Goal: Find specific page/section: Find specific page/section

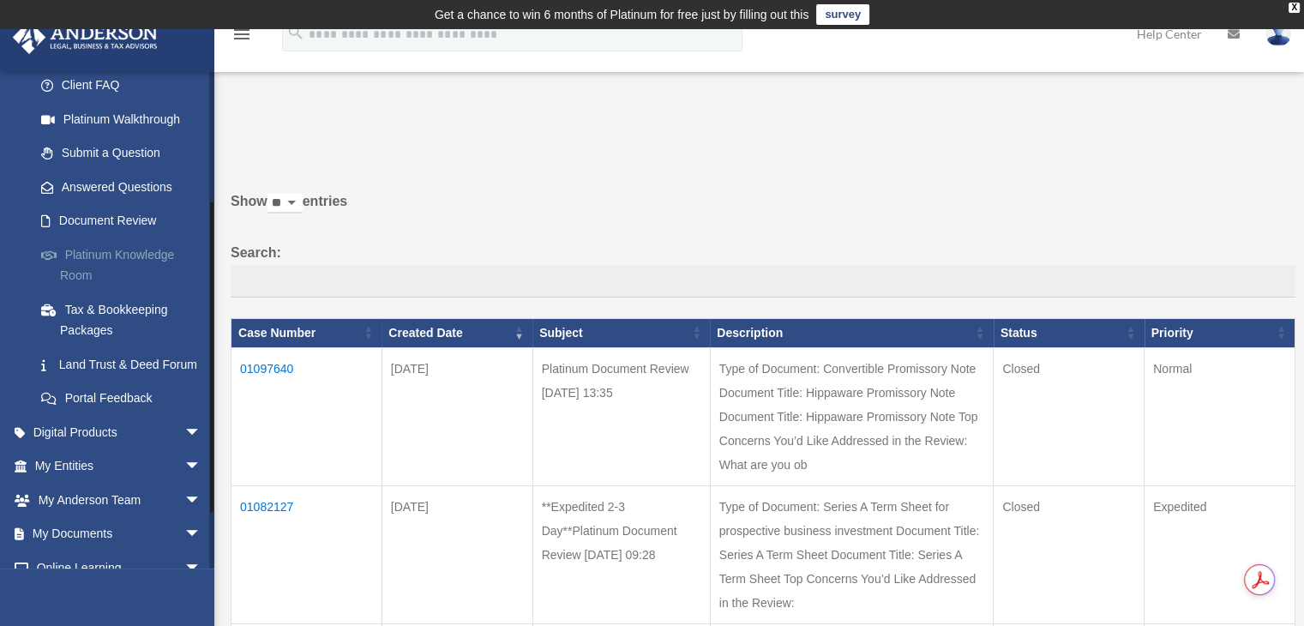
scroll to position [200, 0]
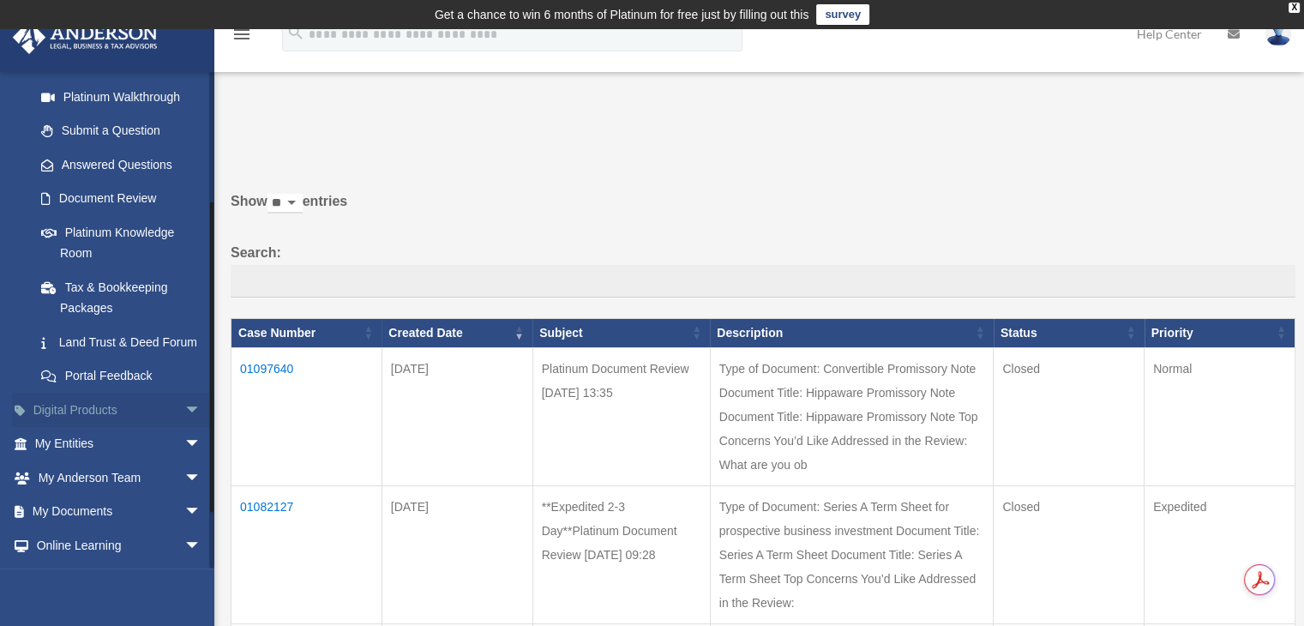
click at [184, 428] on span "arrow_drop_down" at bounding box center [201, 410] width 34 height 35
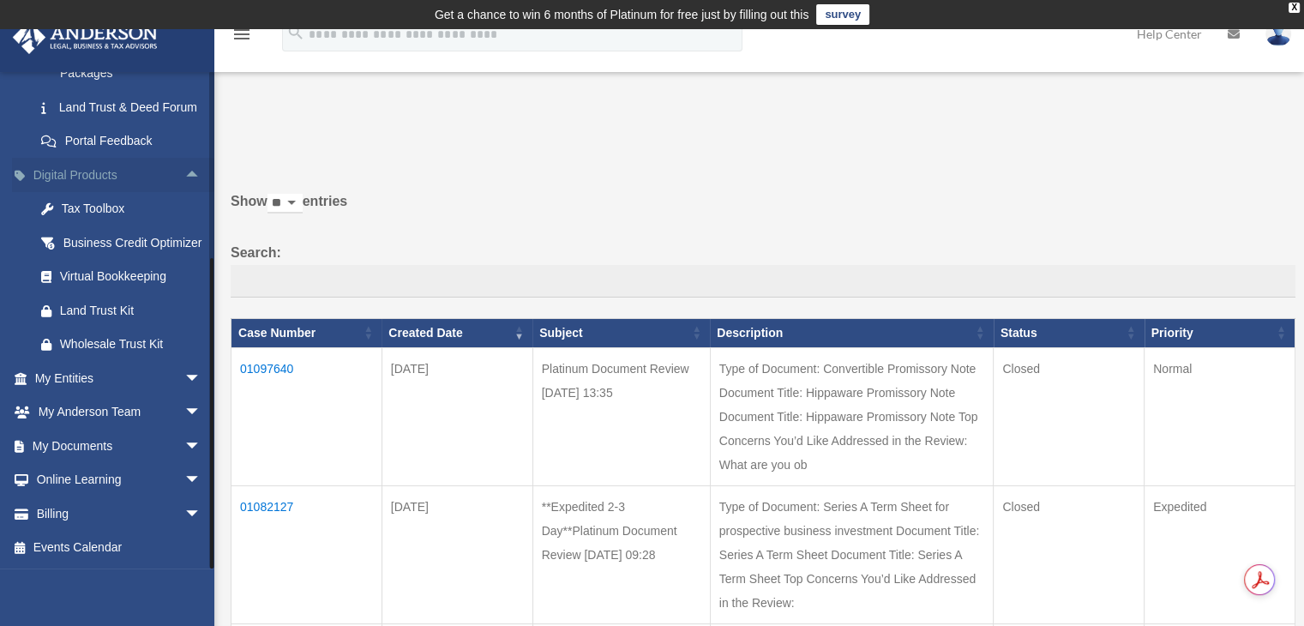
scroll to position [477, 0]
click at [184, 377] on span "arrow_drop_down" at bounding box center [201, 378] width 34 height 35
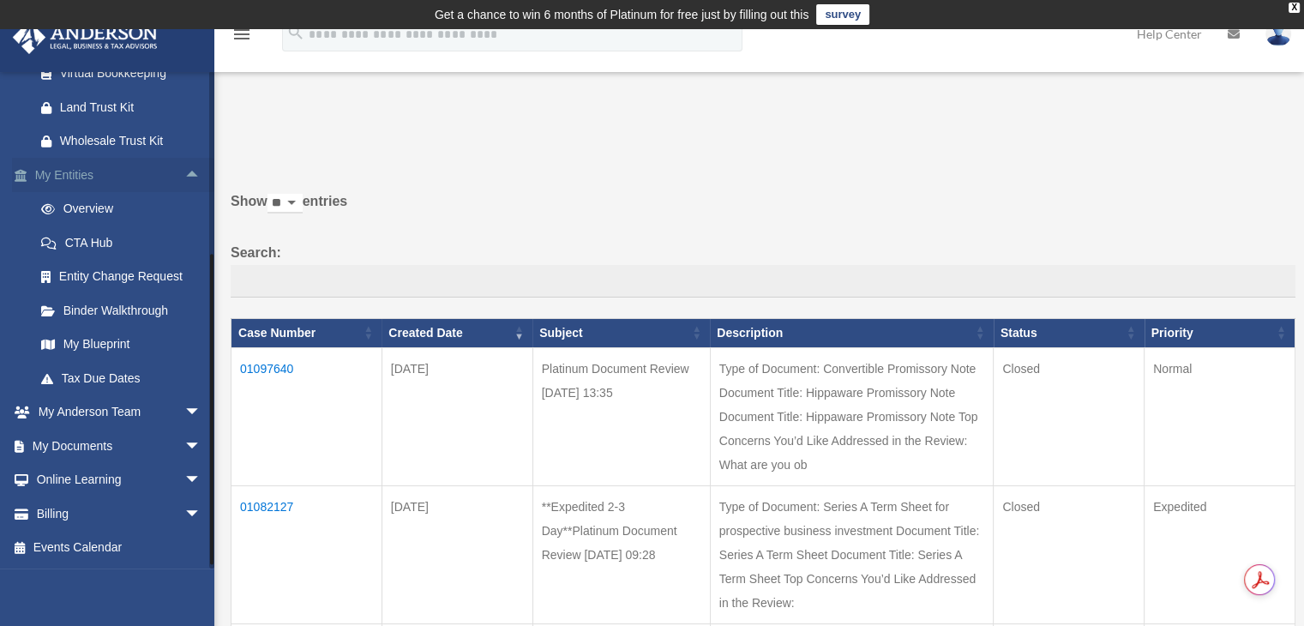
scroll to position [679, 0]
click at [184, 443] on span "arrow_drop_down" at bounding box center [201, 446] width 34 height 35
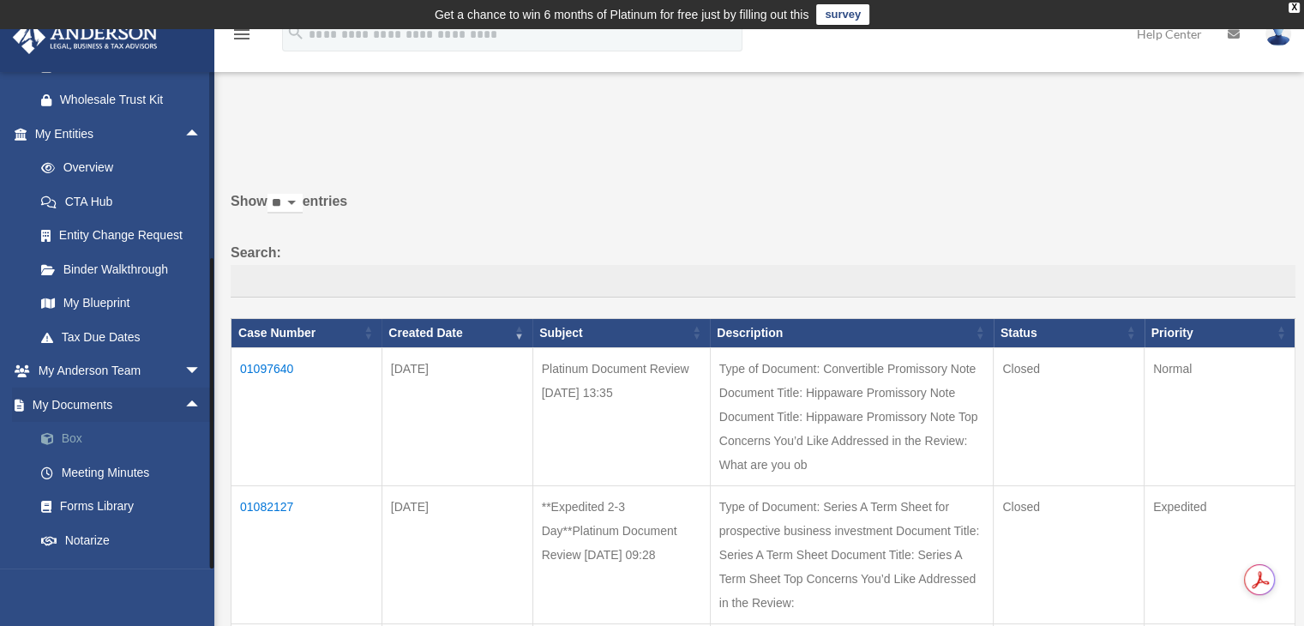
click at [85, 456] on link "Box" at bounding box center [125, 439] width 203 height 34
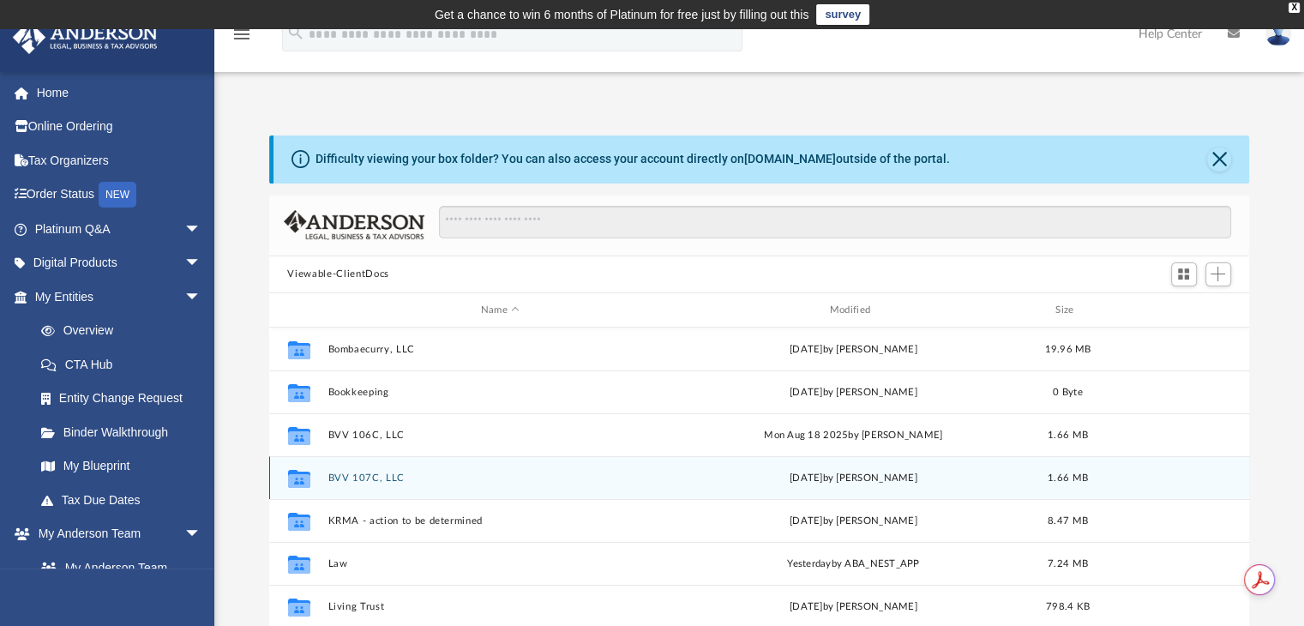
click at [364, 478] on button "BVV 107C, LLC" at bounding box center [501, 477] width 346 height 11
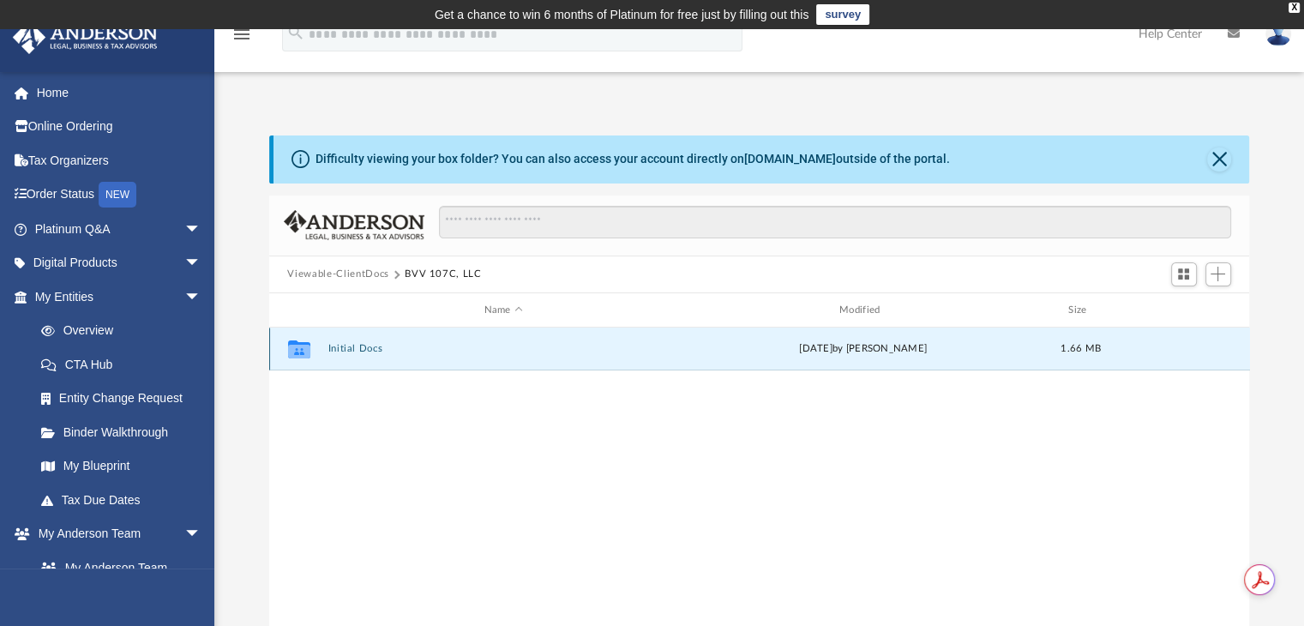
click at [343, 352] on button "Initial Docs" at bounding box center [504, 349] width 352 height 11
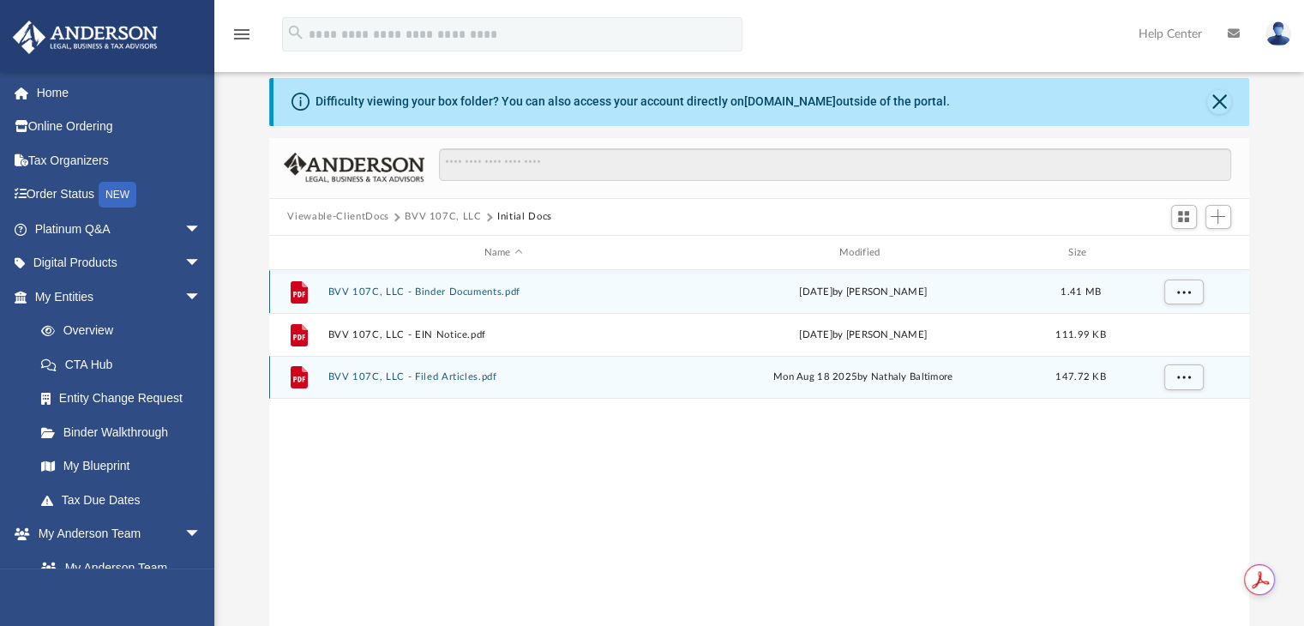
scroll to position [86, 0]
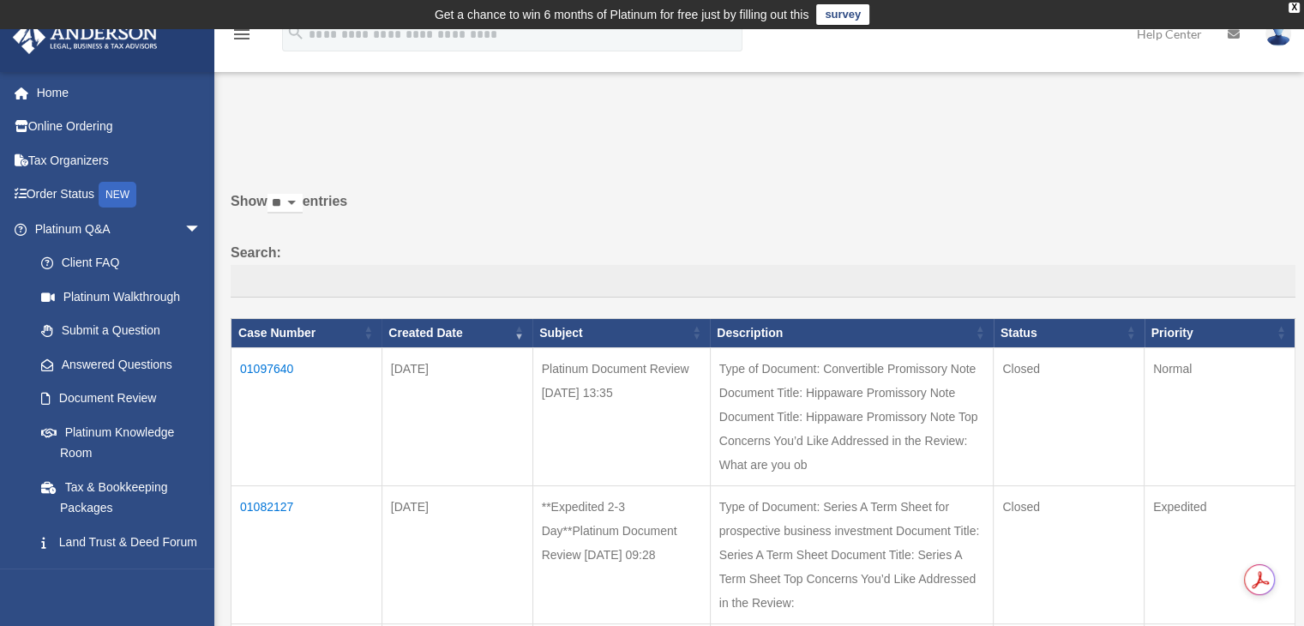
scroll to position [56, 0]
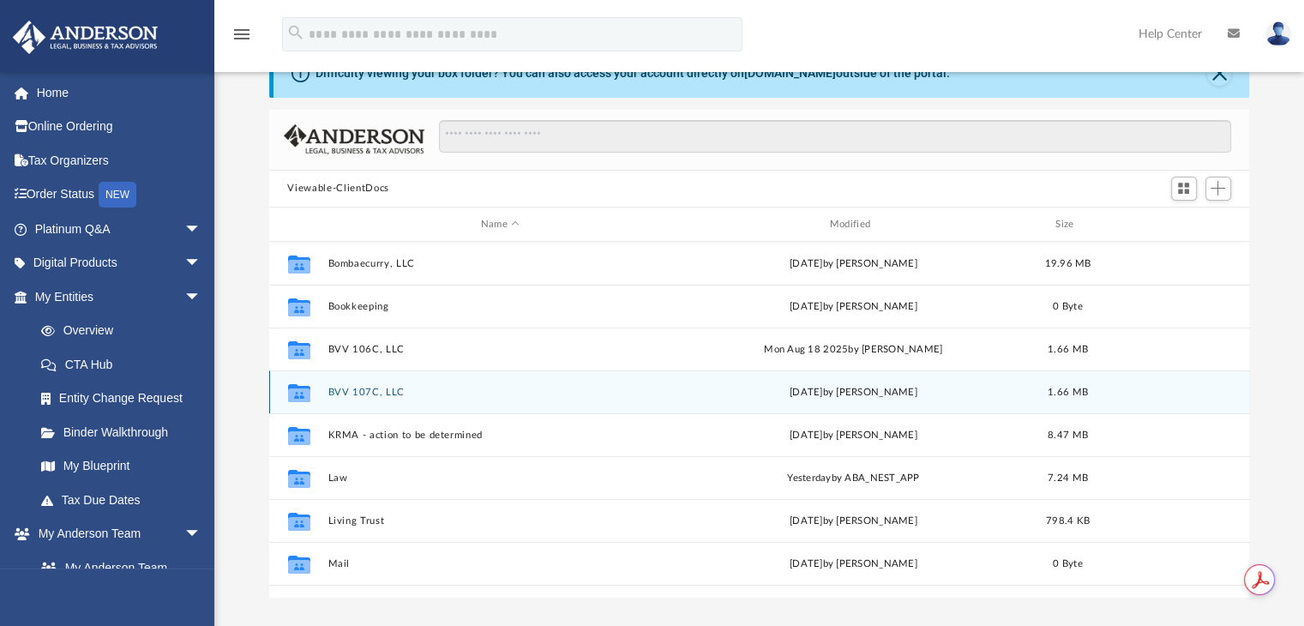
scroll to position [86, 0]
click at [316, 382] on div "Collaborated Folder" at bounding box center [298, 392] width 43 height 27
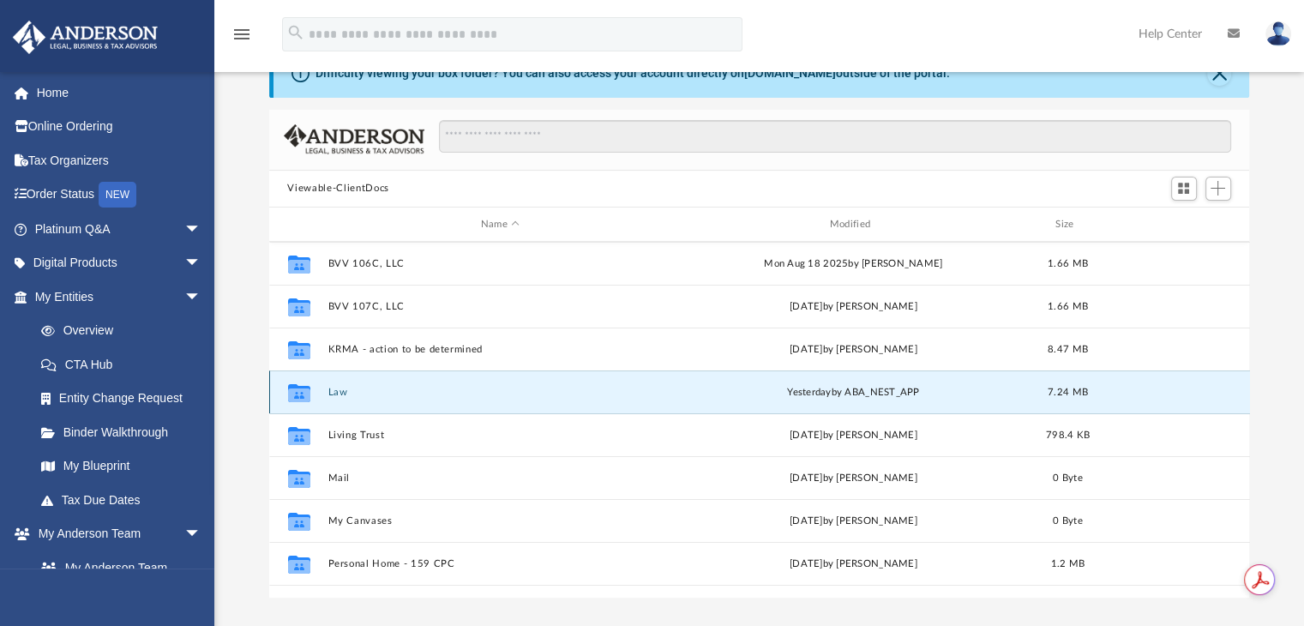
click at [295, 402] on icon "Collaborated Folder" at bounding box center [298, 392] width 27 height 27
click at [336, 393] on button "Law" at bounding box center [501, 392] width 346 height 11
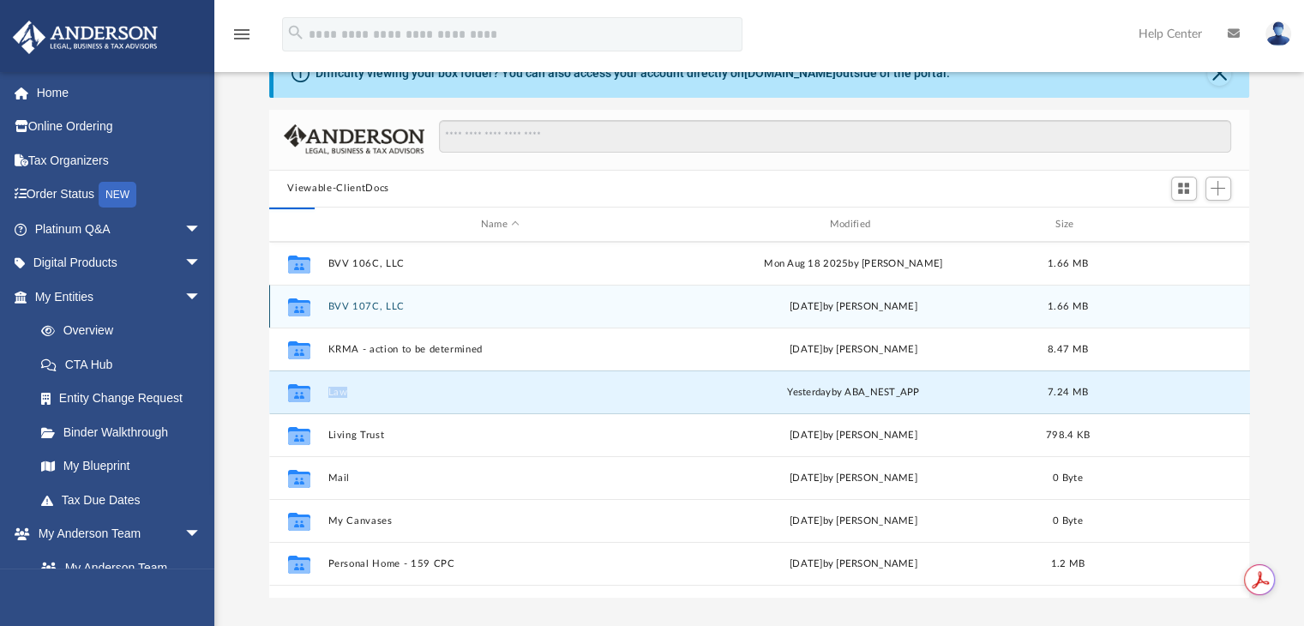
scroll to position [0, 0]
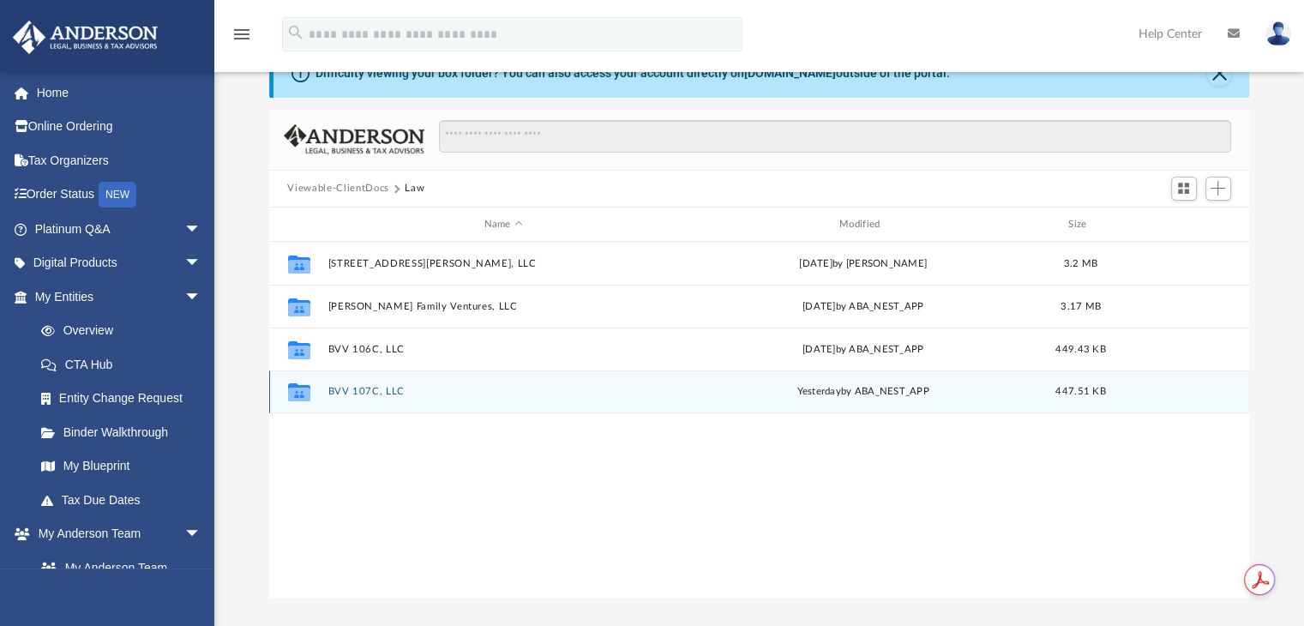
click at [388, 396] on button "BVV 107C, LLC" at bounding box center [504, 392] width 352 height 11
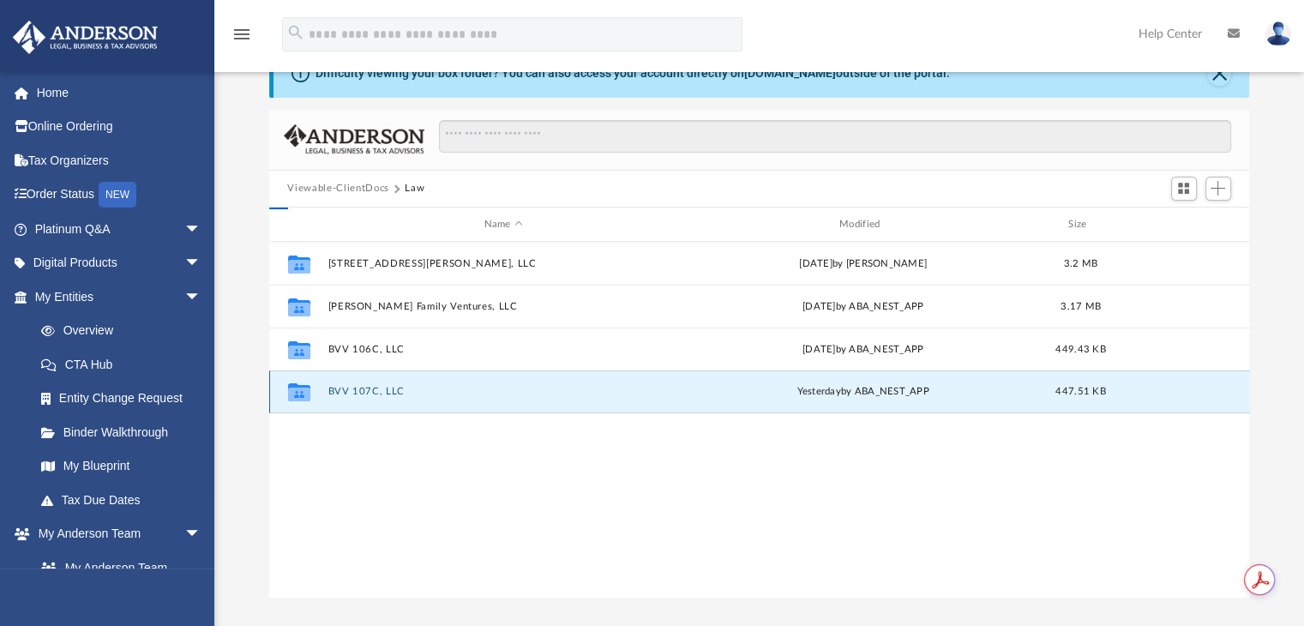
click at [388, 396] on button "BVV 107C, LLC" at bounding box center [504, 392] width 352 height 11
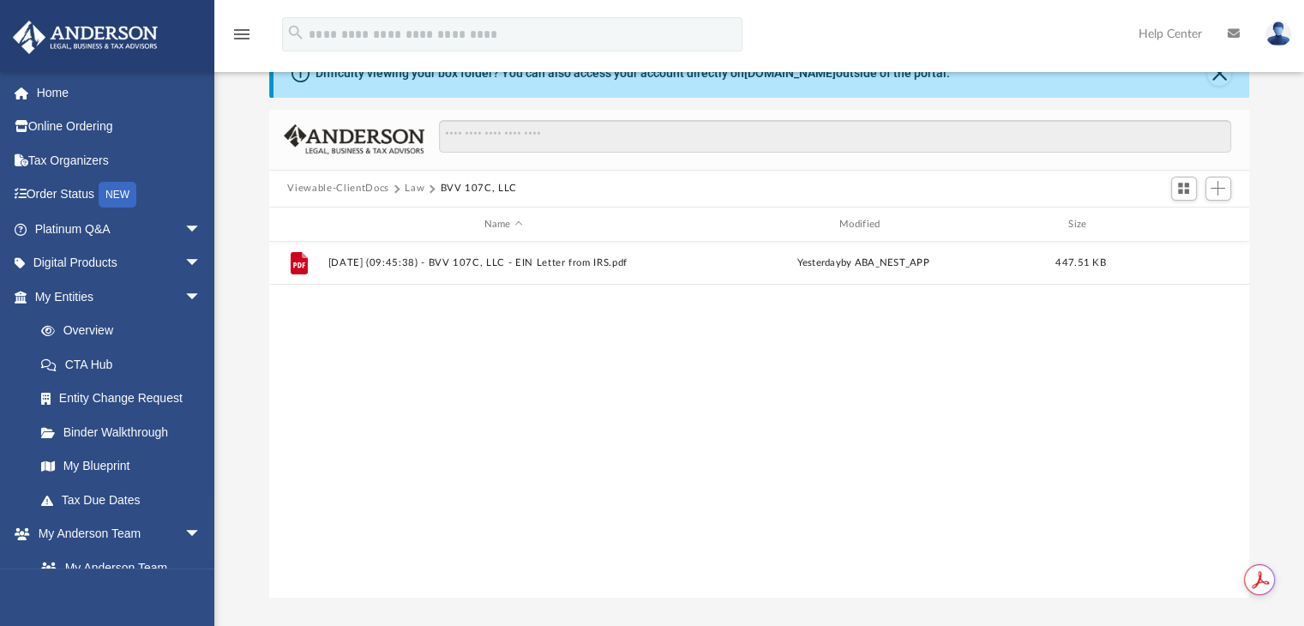
click at [1167, 31] on link "Help Center" at bounding box center [1170, 34] width 89 height 68
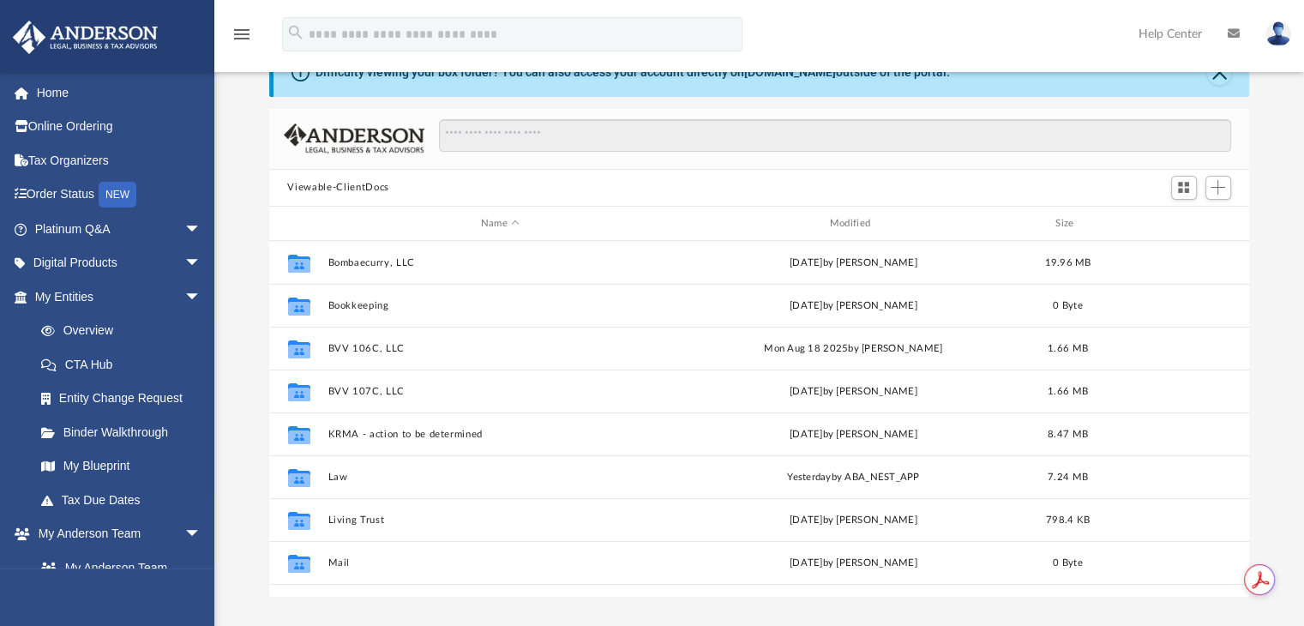
scroll to position [86, 0]
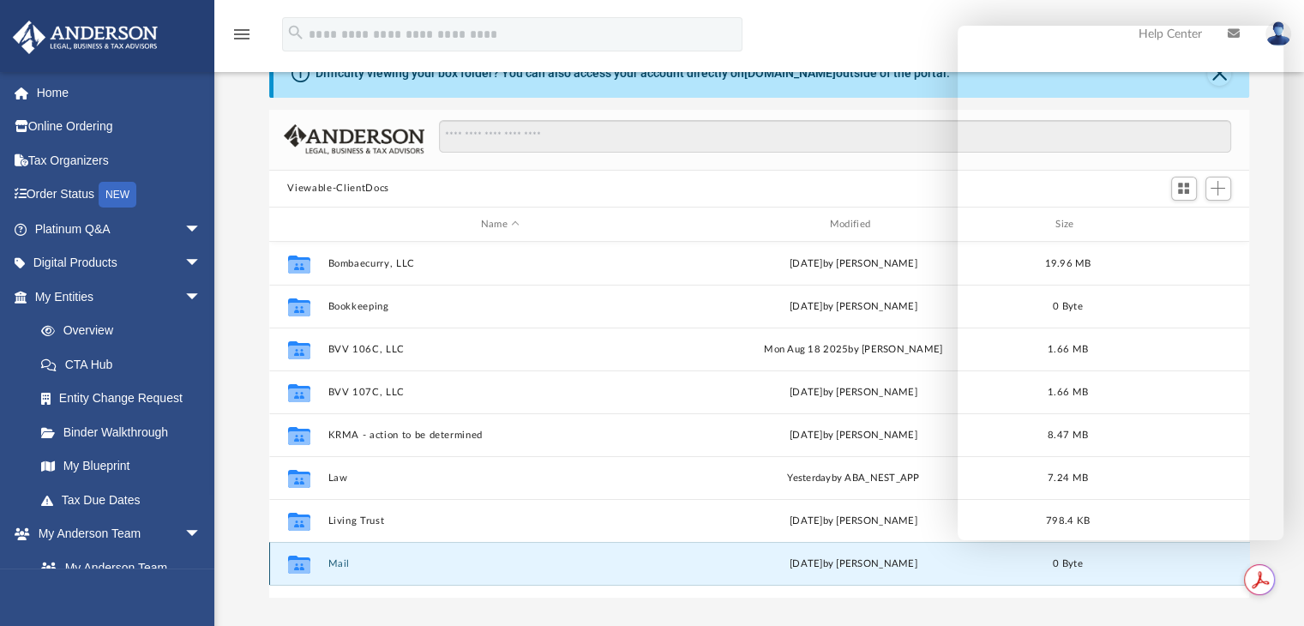
click at [343, 562] on button "Mail" at bounding box center [501, 563] width 346 height 11
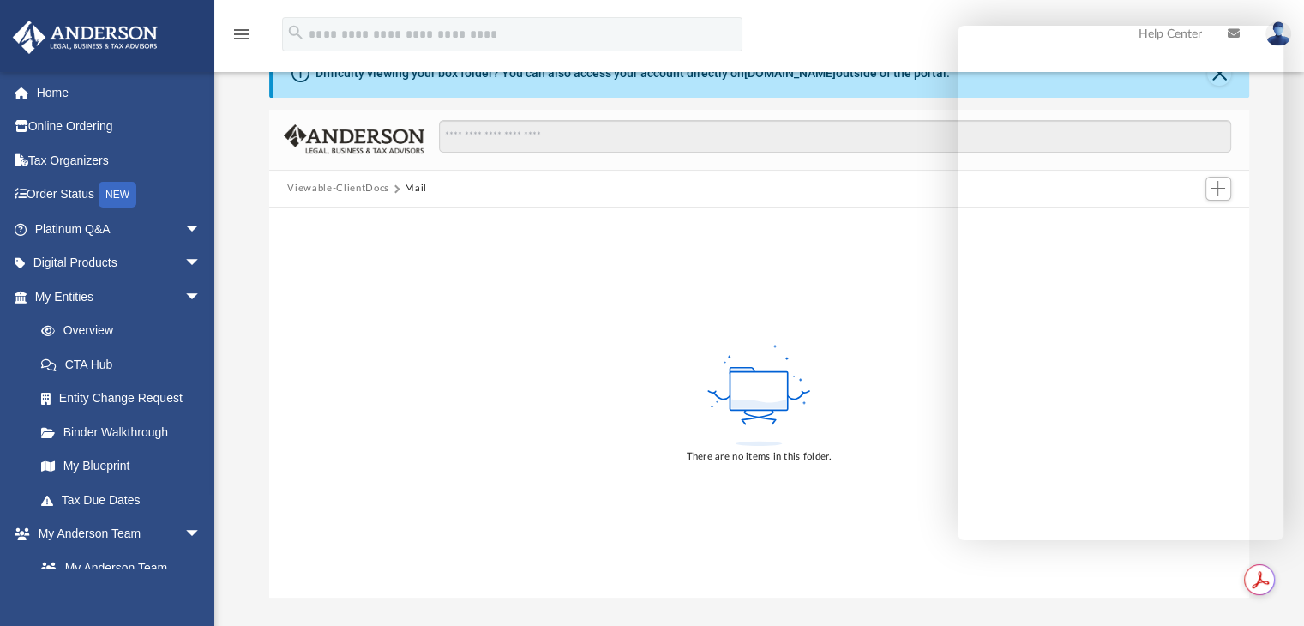
click at [353, 185] on button "Viewable-ClientDocs" at bounding box center [337, 188] width 101 height 15
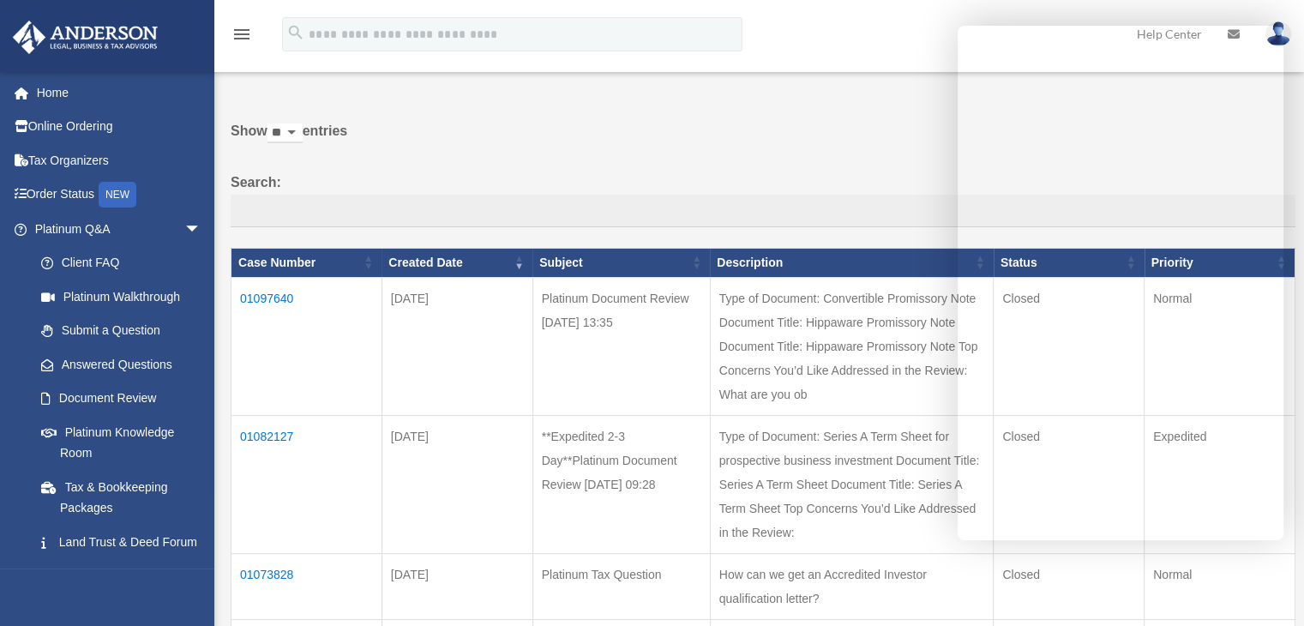
scroll to position [75, 0]
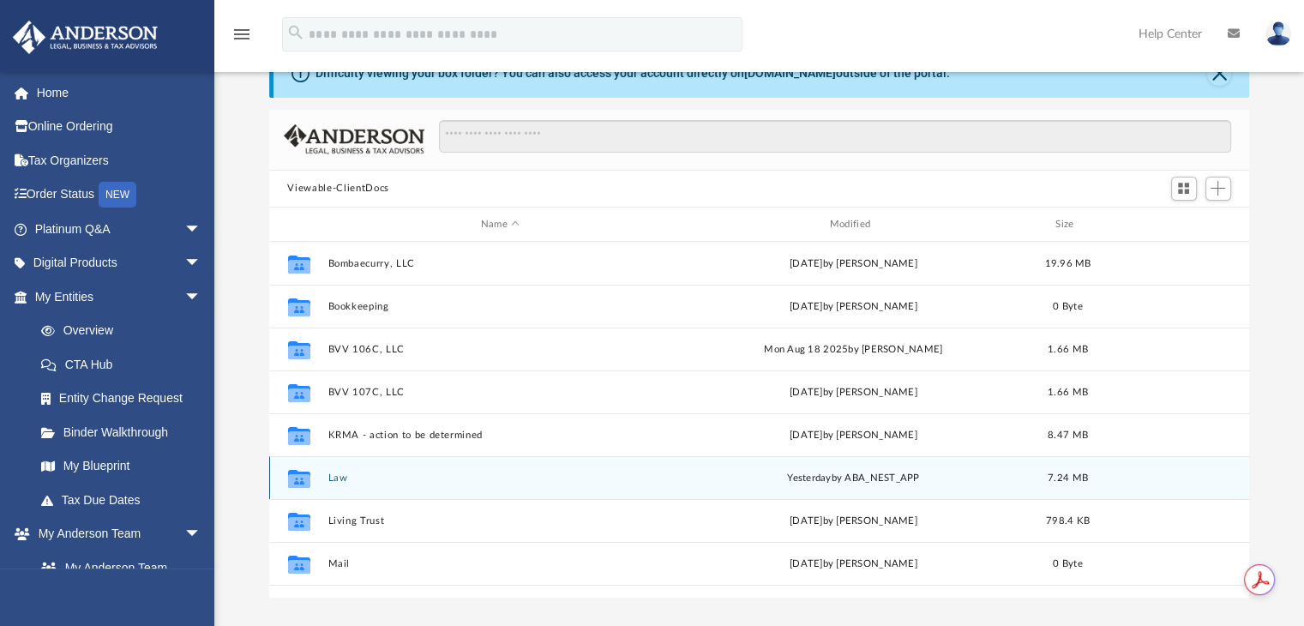
scroll to position [86, 0]
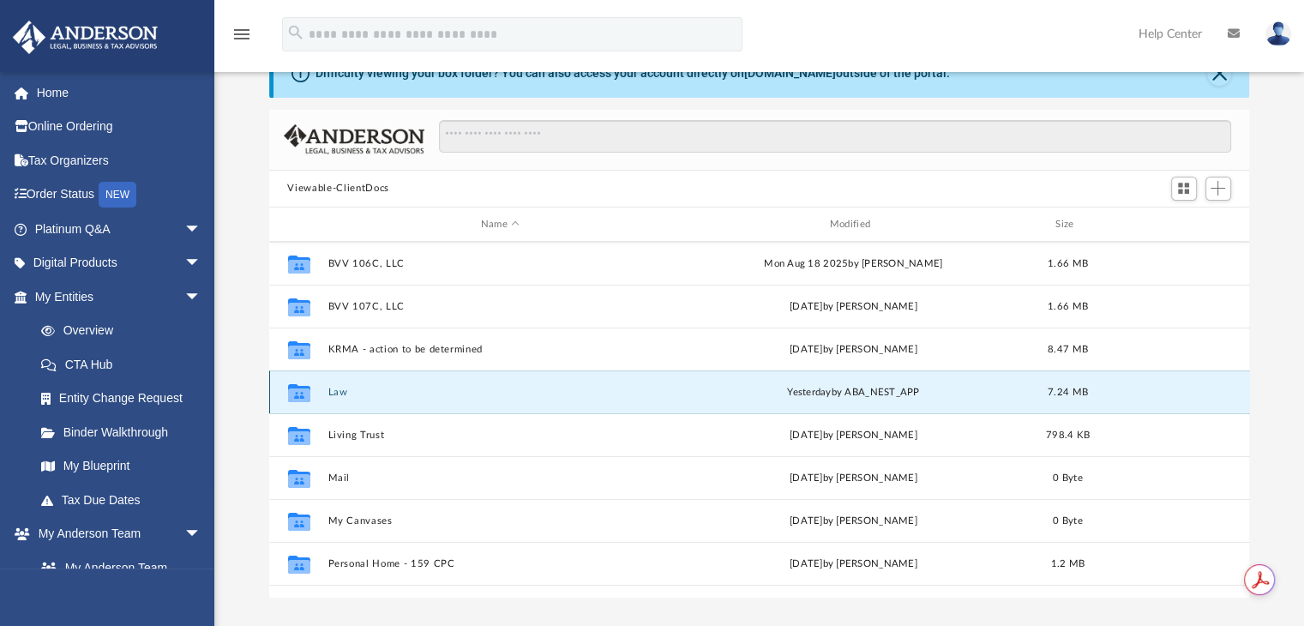
click at [333, 393] on button "Law" at bounding box center [501, 392] width 346 height 11
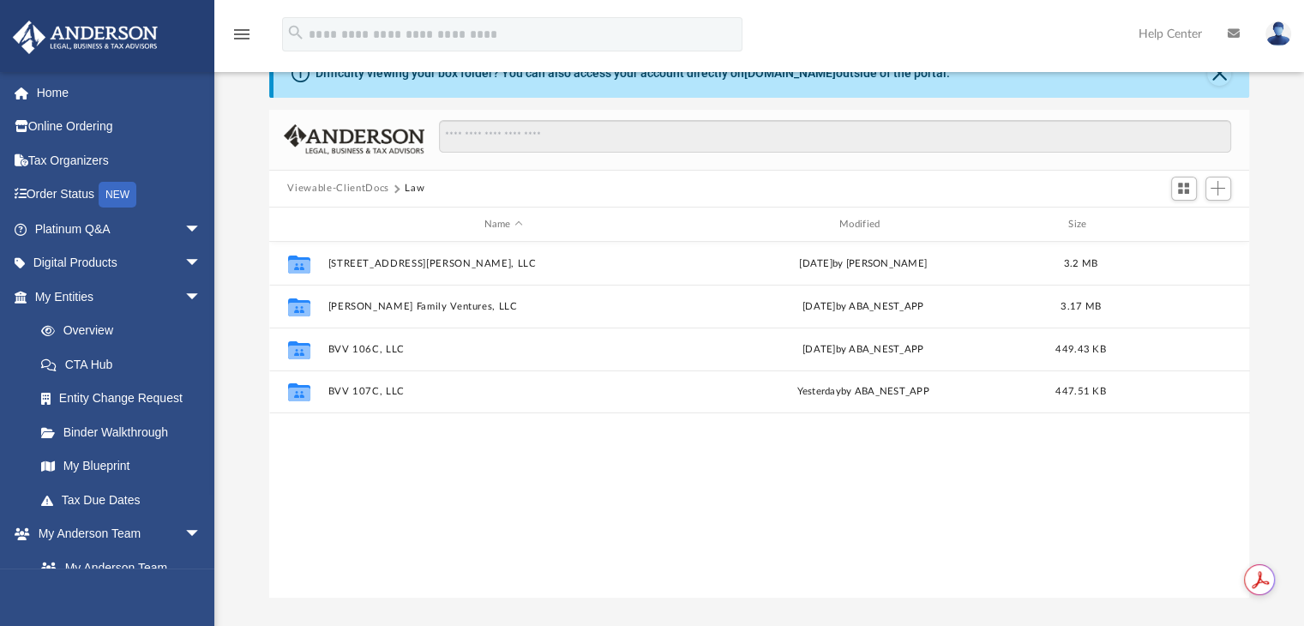
scroll to position [0, 0]
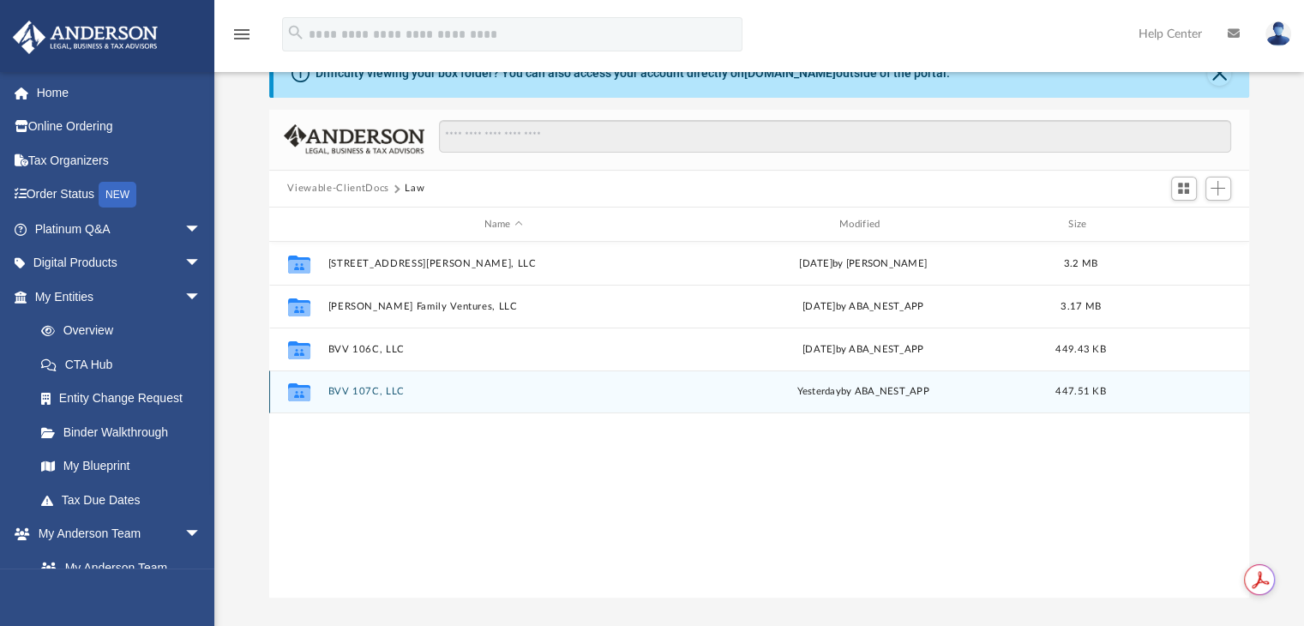
click at [336, 392] on button "BVV 107C, LLC" at bounding box center [504, 392] width 352 height 11
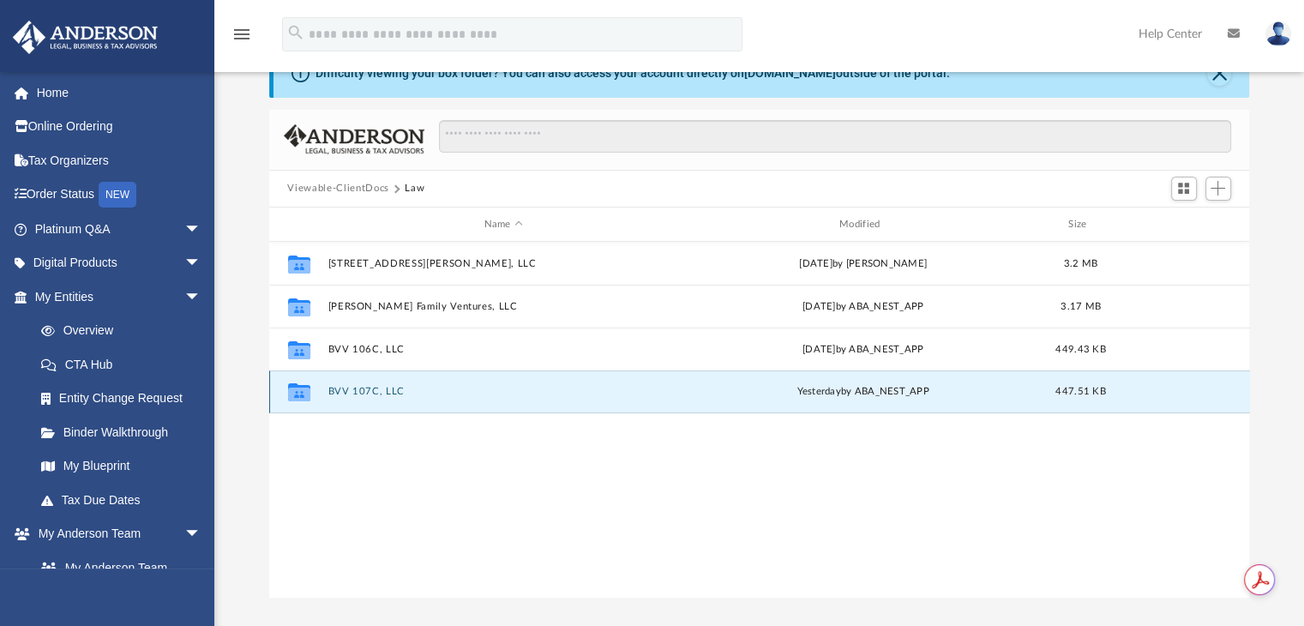
click at [336, 392] on button "BVV 107C, LLC" at bounding box center [504, 392] width 352 height 11
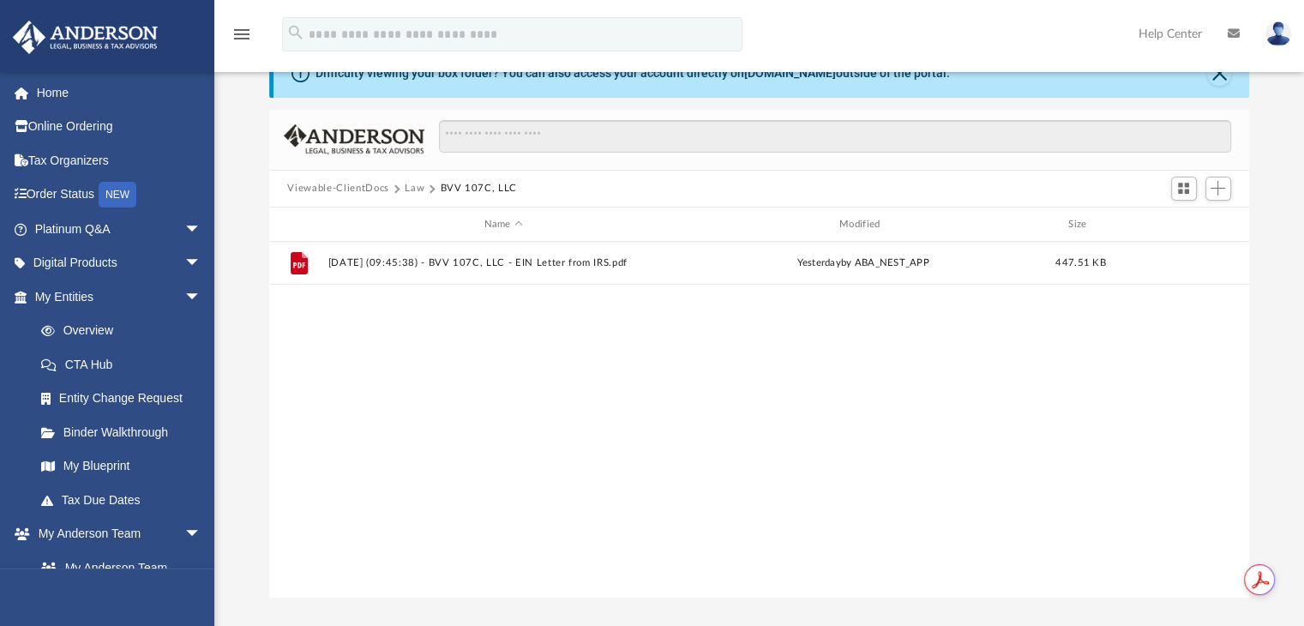
click at [418, 184] on button "Law" at bounding box center [415, 188] width 20 height 15
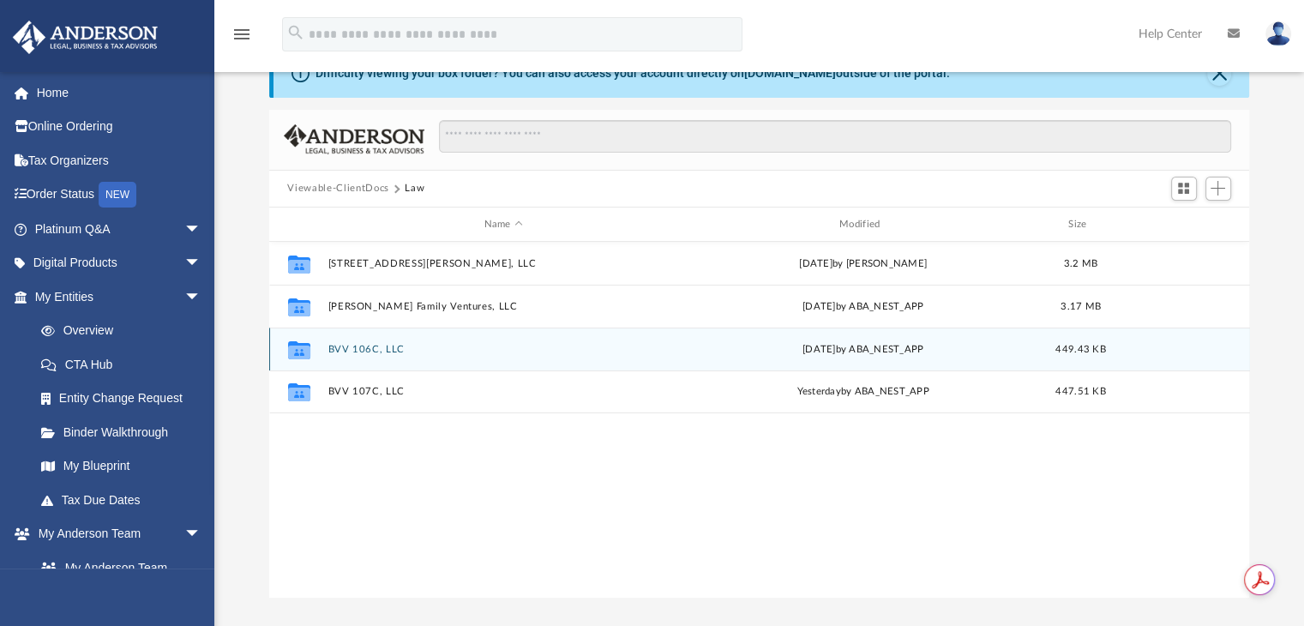
click at [380, 340] on div "Collaborated Folder BVV 106C, LLC Fri Aug 29 2025 by ABA_NEST_APP 449.43 KB" at bounding box center [759, 349] width 981 height 43
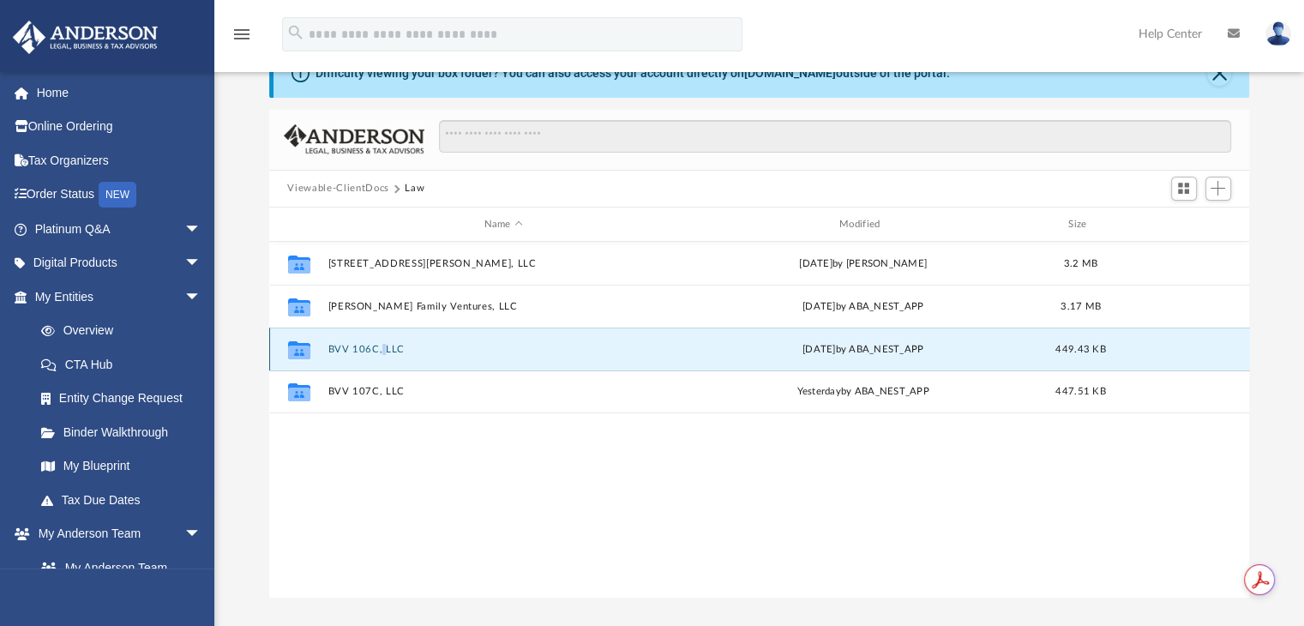
click at [380, 340] on div "Collaborated Folder BVV 106C, LLC Fri Aug 29 2025 by ABA_NEST_APP 449.43 KB" at bounding box center [759, 349] width 981 height 43
click at [352, 352] on button "BVV 106C, LLC" at bounding box center [504, 349] width 352 height 11
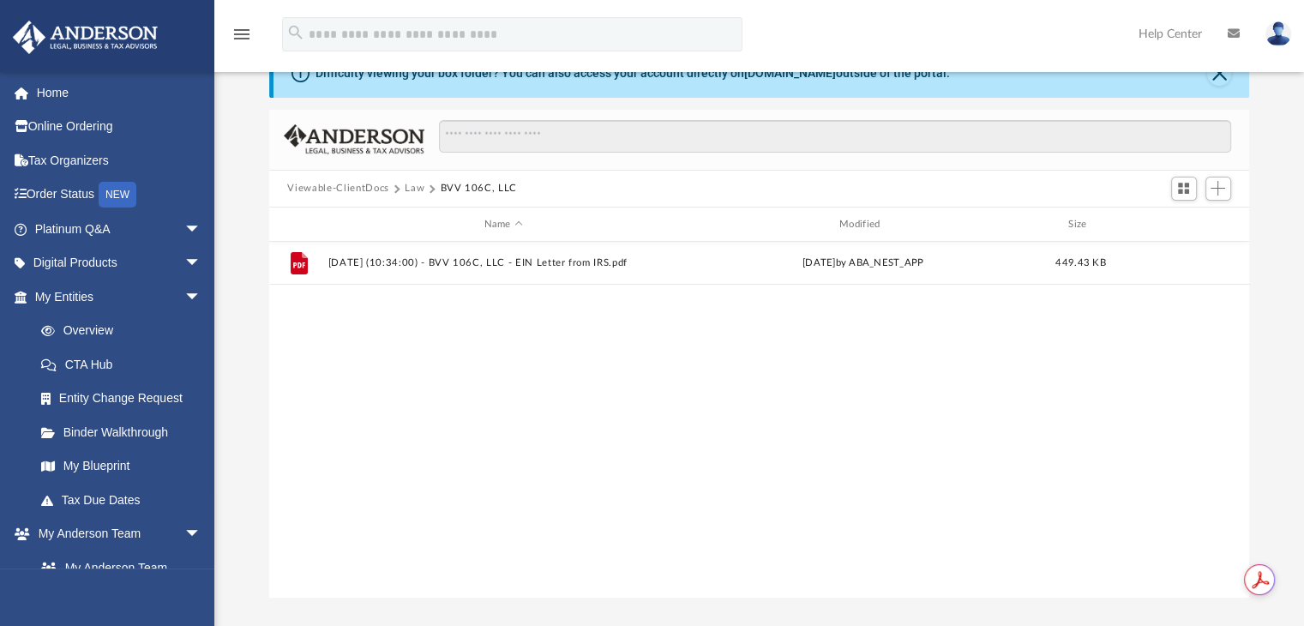
click at [417, 189] on button "Law" at bounding box center [415, 188] width 20 height 15
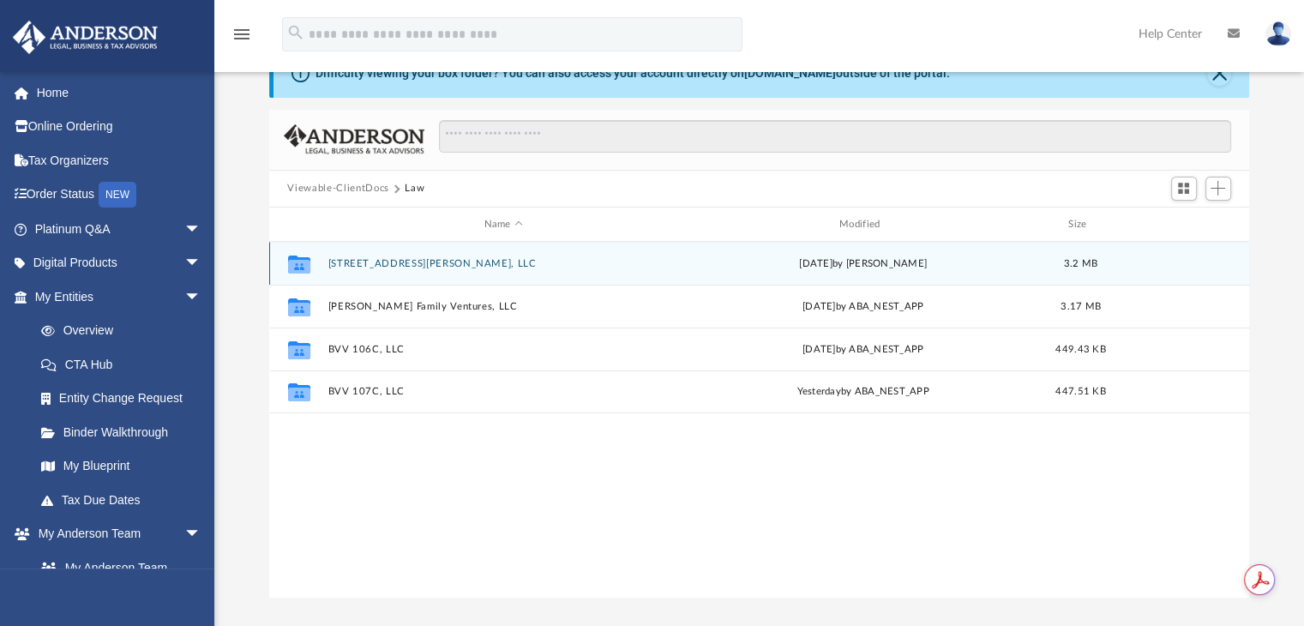
click at [353, 268] on button "507 East Broughton, LLC" at bounding box center [504, 263] width 352 height 11
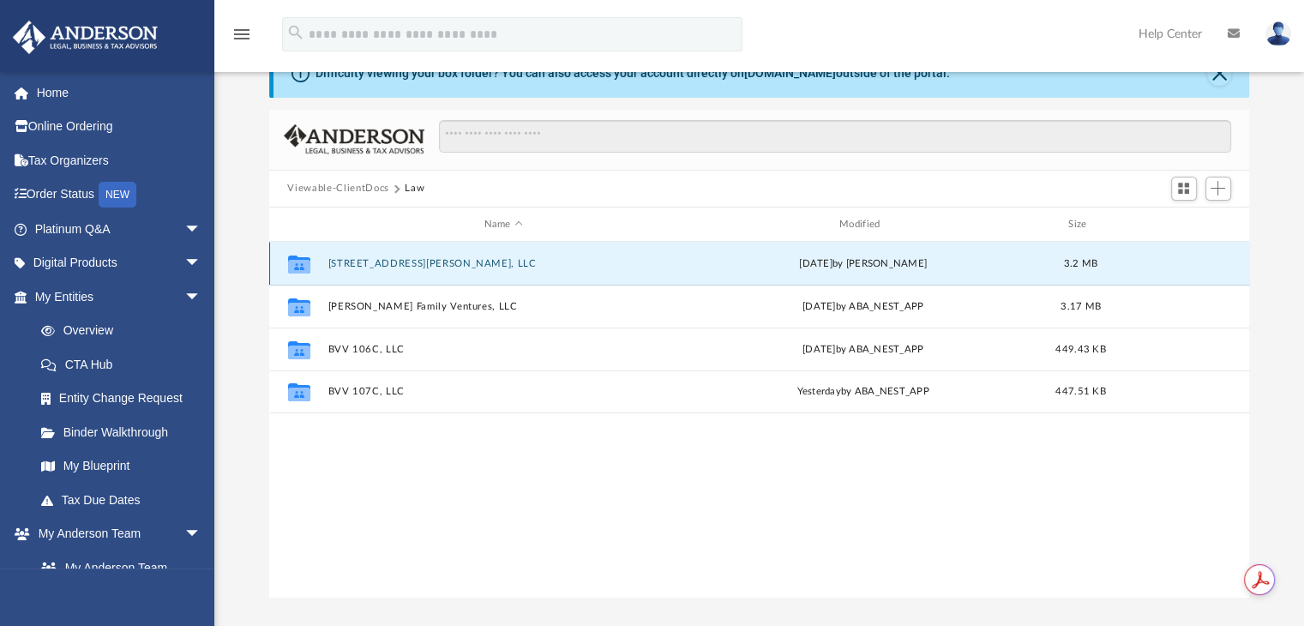
click at [353, 268] on button "507 East Broughton, LLC" at bounding box center [504, 263] width 352 height 11
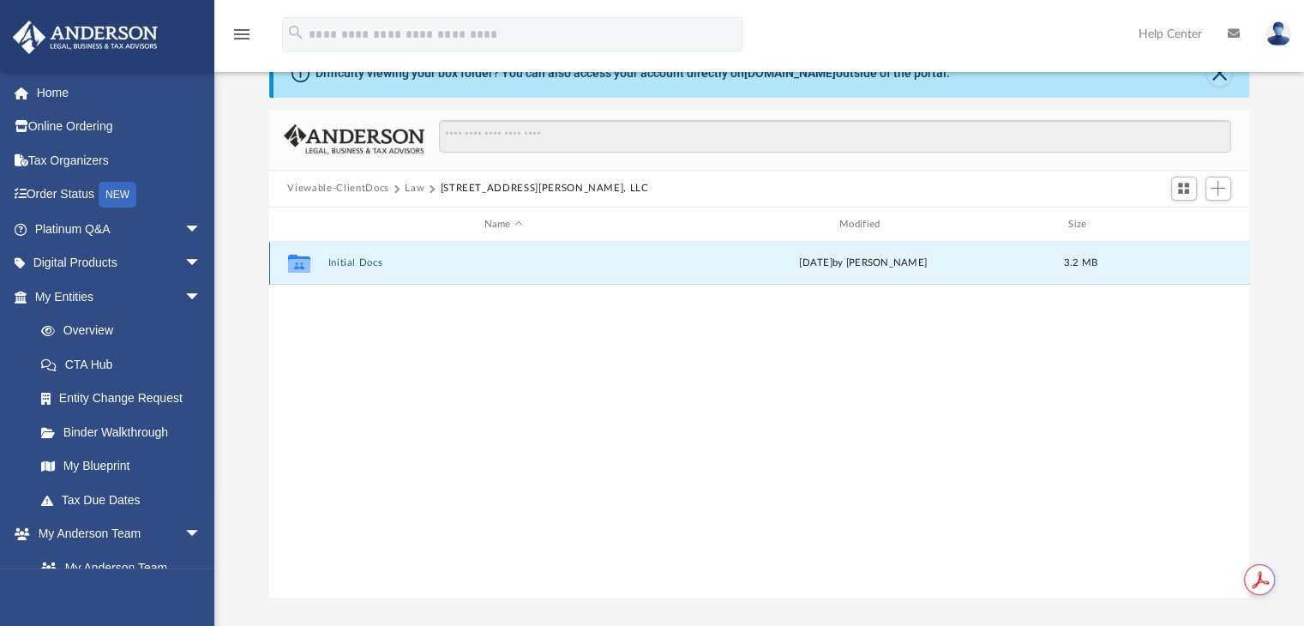
click at [353, 268] on button "Initial Docs" at bounding box center [504, 263] width 352 height 11
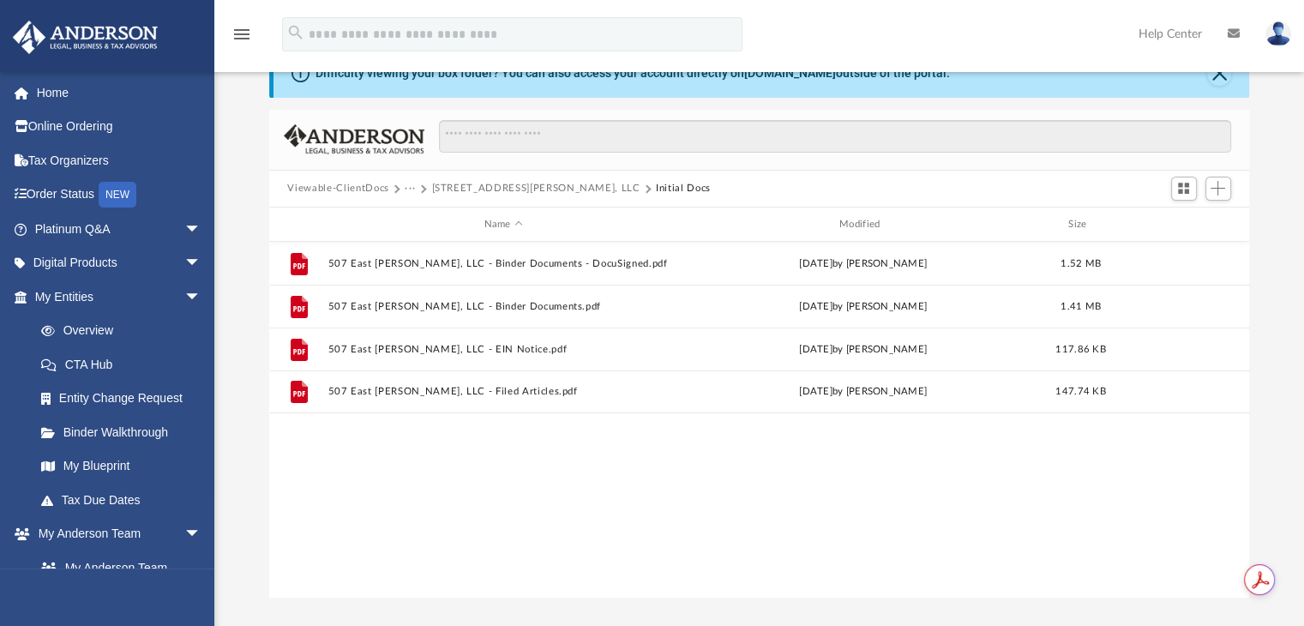
click at [358, 186] on button "Viewable-ClientDocs" at bounding box center [337, 188] width 101 height 15
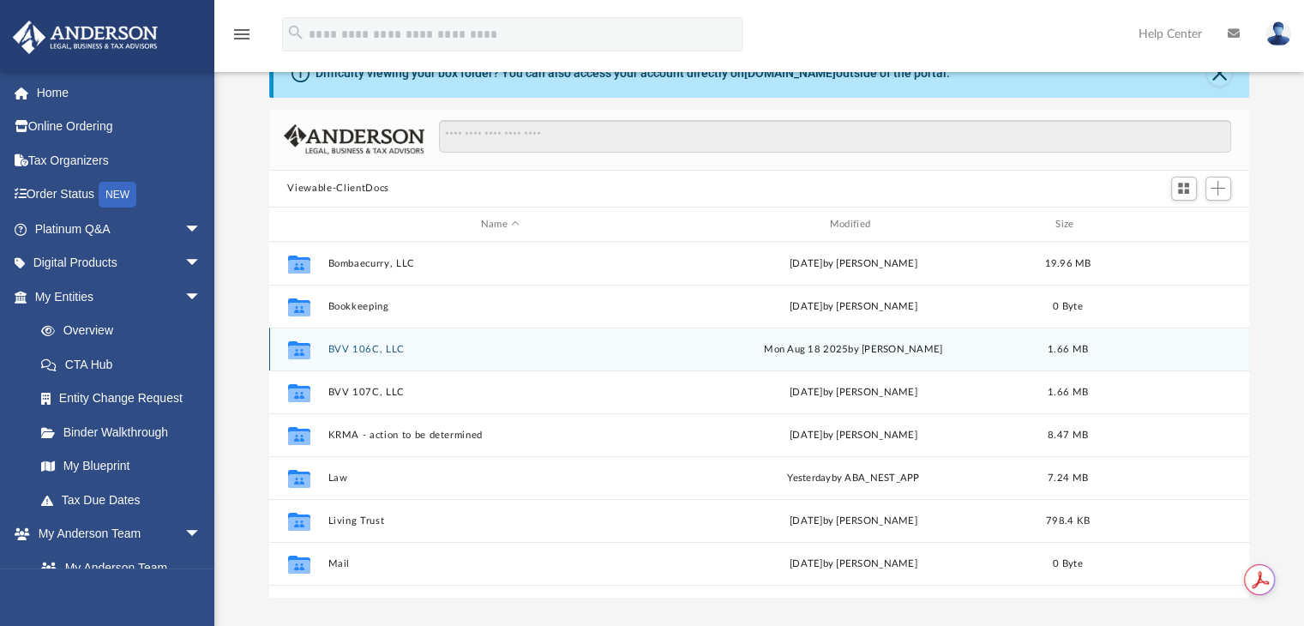
click at [375, 340] on div "Collaborated Folder BVV 106C, LLC Mon Aug 18 2025 by Marielle Palivino 1.66 MB" at bounding box center [759, 349] width 981 height 43
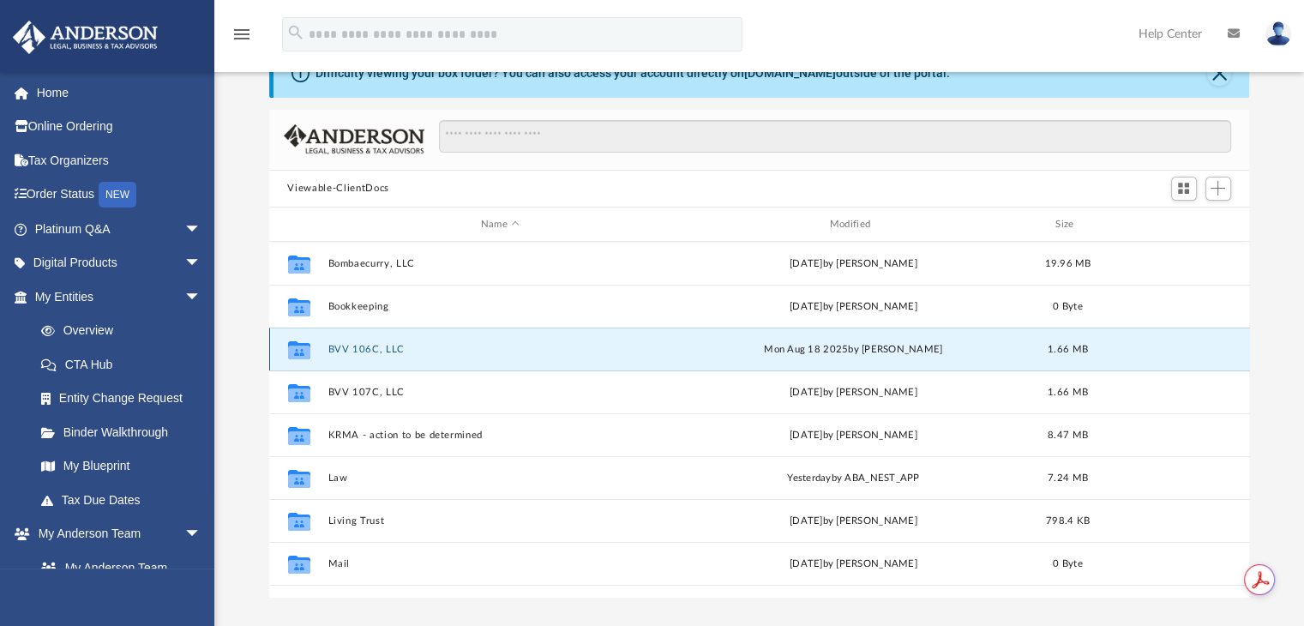
click at [378, 351] on button "BVV 106C, LLC" at bounding box center [501, 349] width 346 height 11
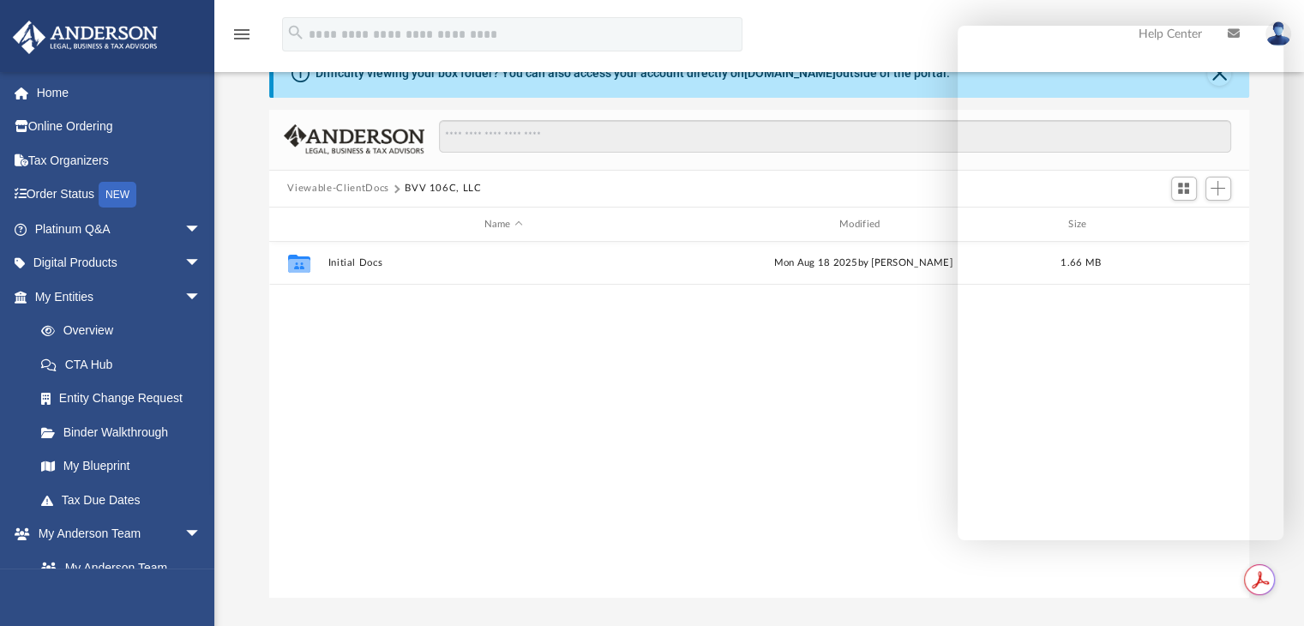
click at [857, 391] on div "Collaborated Folder Initial Docs Mon Aug 18 2025 by Marielle Palivino 1.66 MB" at bounding box center [759, 419] width 981 height 355
click at [334, 183] on button "Viewable-ClientDocs" at bounding box center [337, 188] width 101 height 15
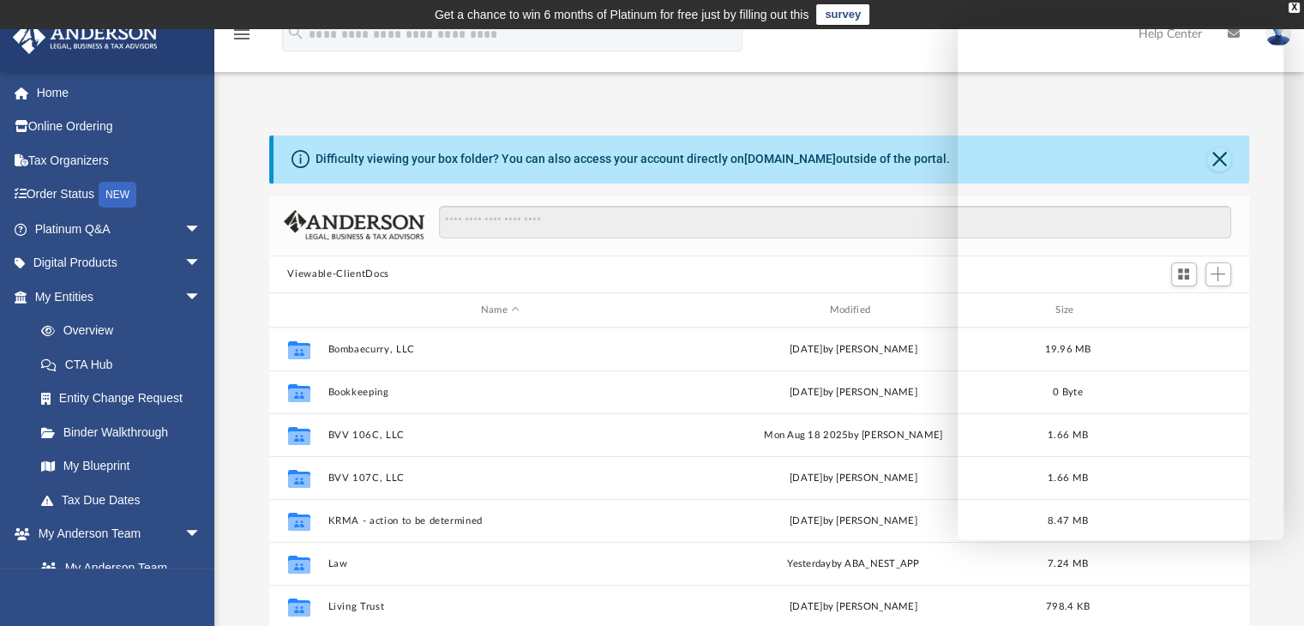
click at [320, 277] on button "Viewable-ClientDocs" at bounding box center [337, 274] width 101 height 15
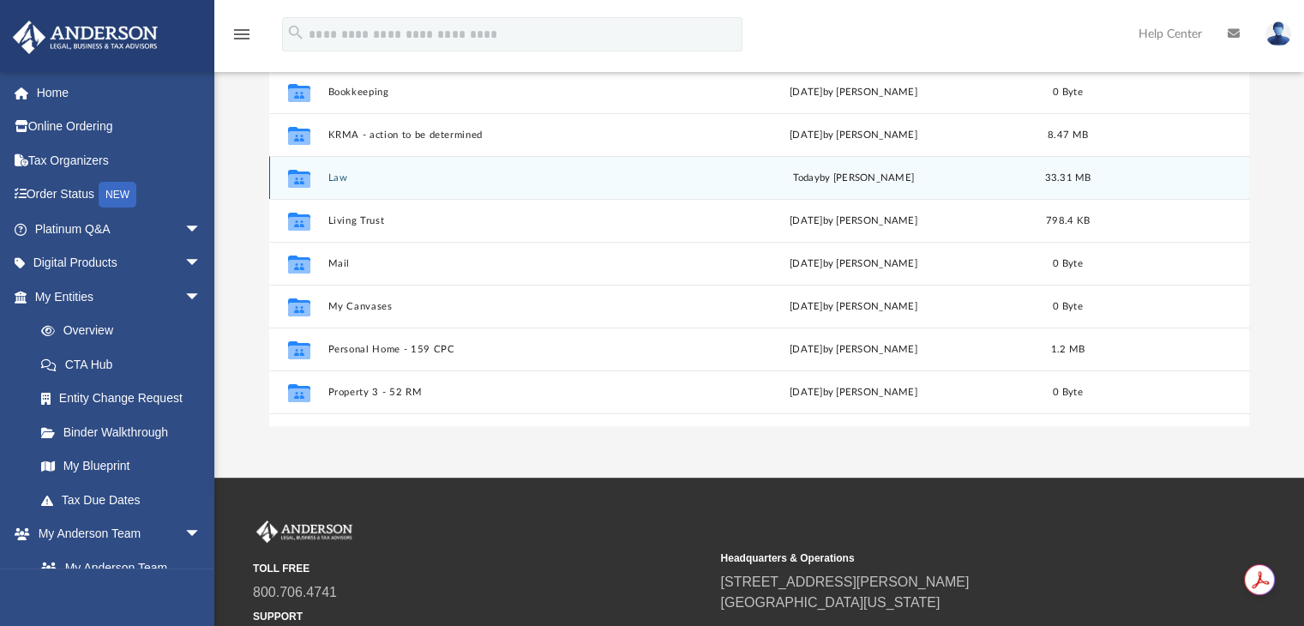
click at [329, 180] on button "Law" at bounding box center [501, 177] width 346 height 11
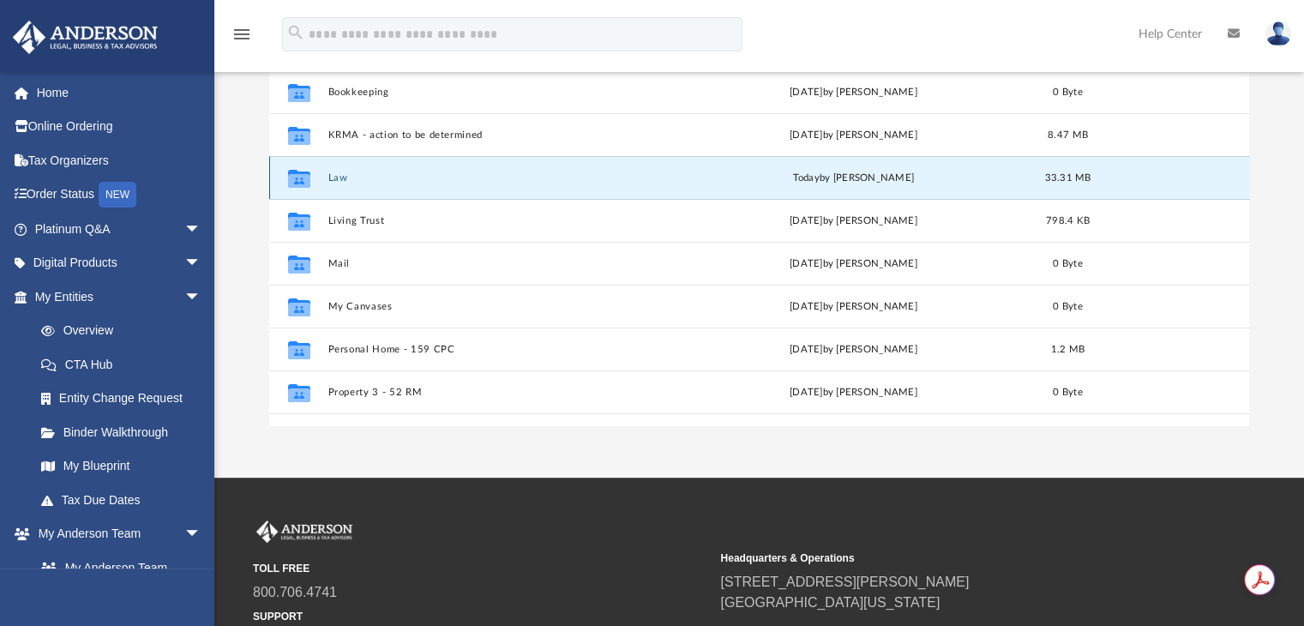
click at [329, 180] on button "Law" at bounding box center [501, 177] width 346 height 11
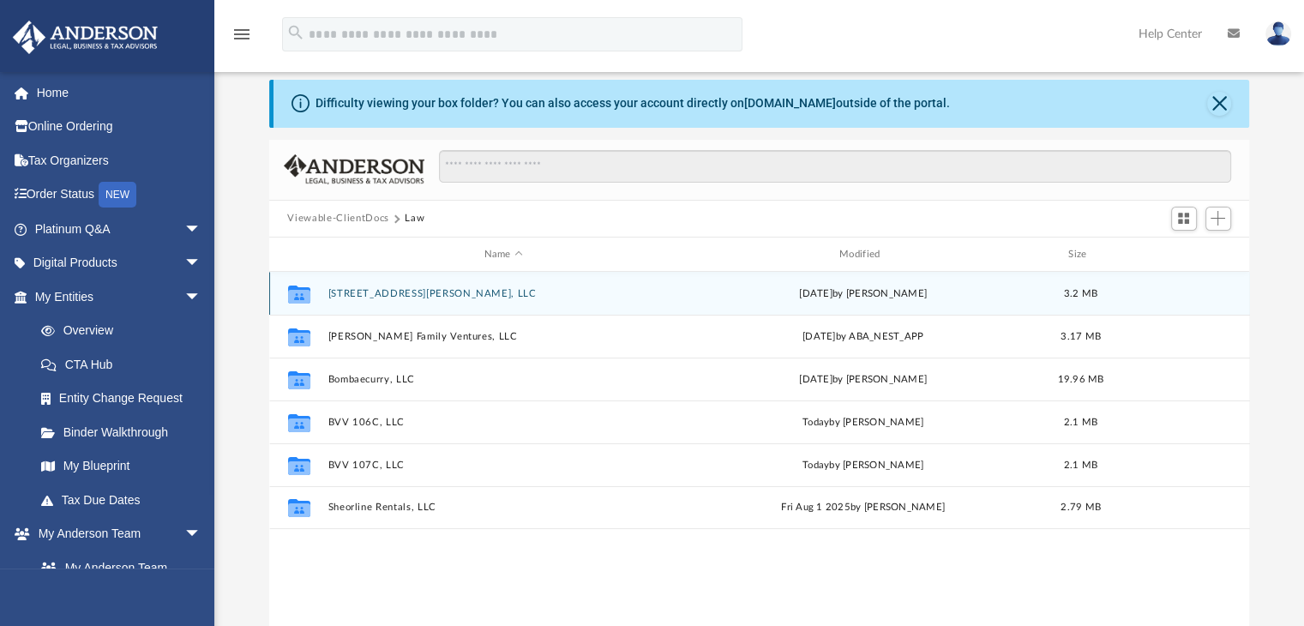
scroll to position [86, 0]
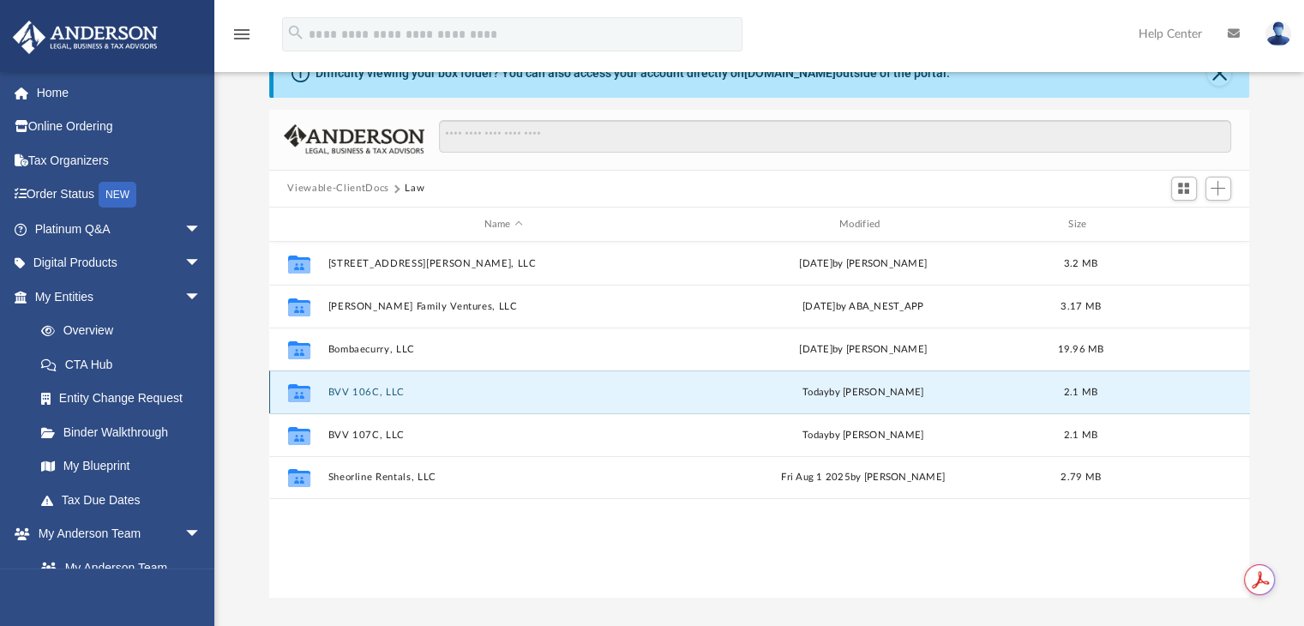
click at [360, 395] on button "BVV 106C, LLC" at bounding box center [504, 392] width 352 height 11
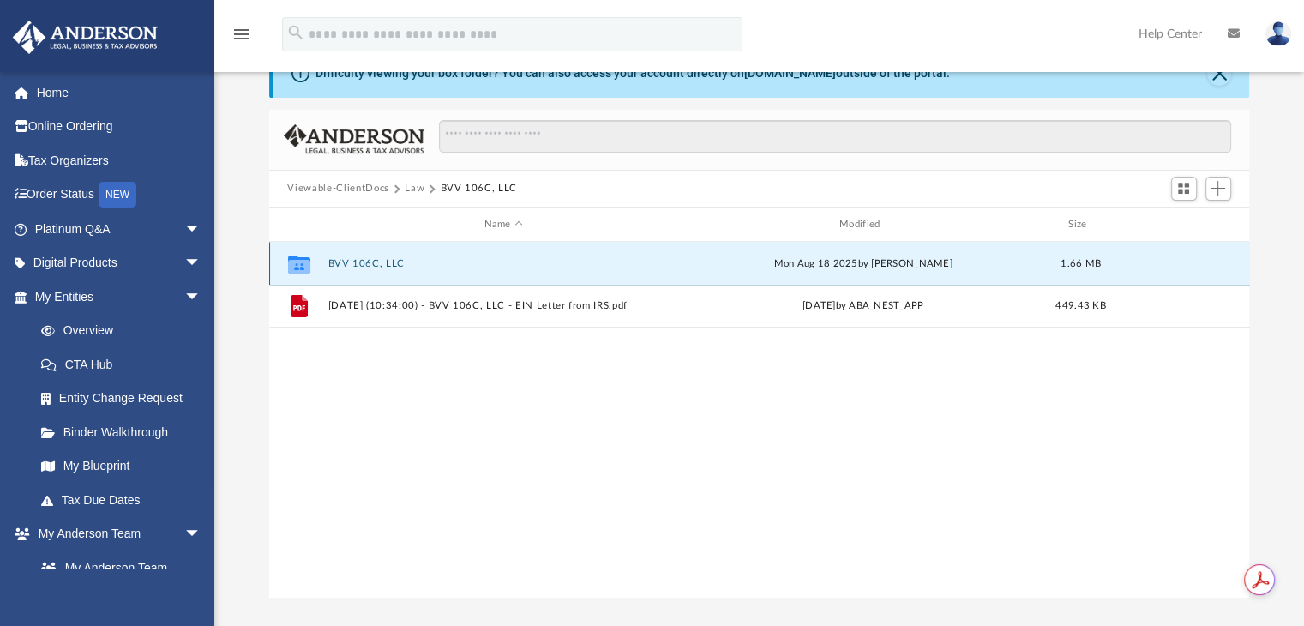
click at [340, 262] on button "BVV 106C, LLC" at bounding box center [504, 263] width 352 height 11
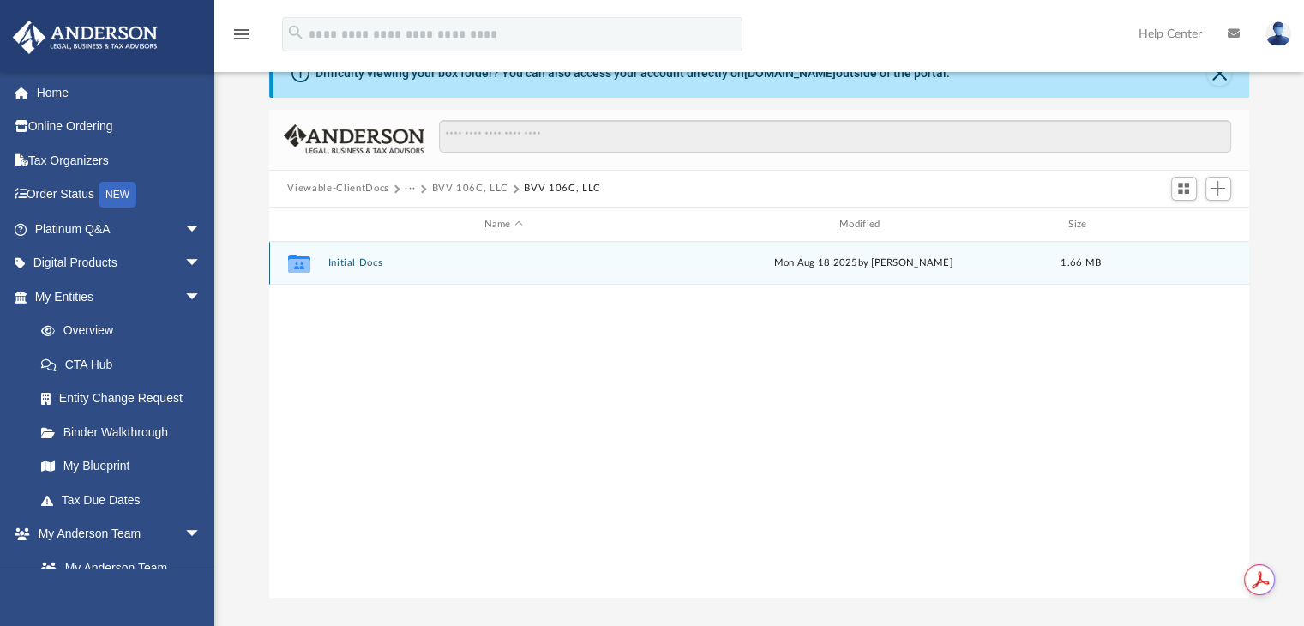
click at [363, 266] on button "Initial Docs" at bounding box center [504, 263] width 352 height 11
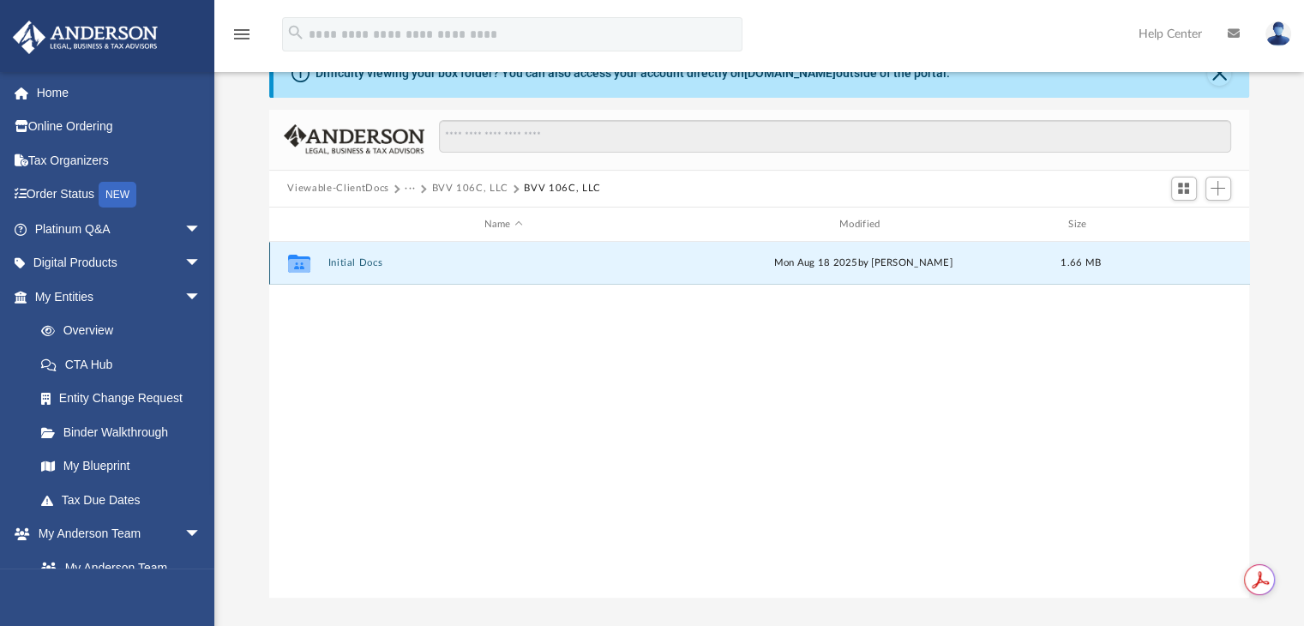
click at [363, 266] on button "Initial Docs" at bounding box center [504, 263] width 352 height 11
